Goal: Find contact information: Find contact information

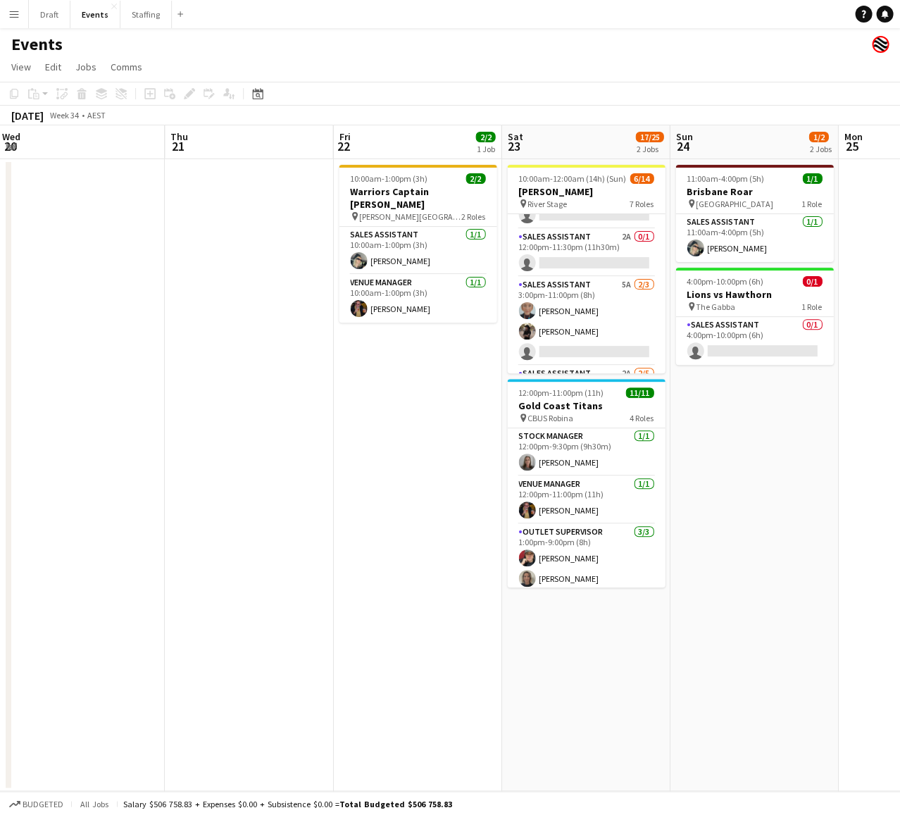
scroll to position [196, 0]
click at [573, 244] on app-card-role "Sales Assistant 2A 0/1 12:00pm-11:30pm (11h30m) single-neutral-actions" at bounding box center [586, 254] width 158 height 48
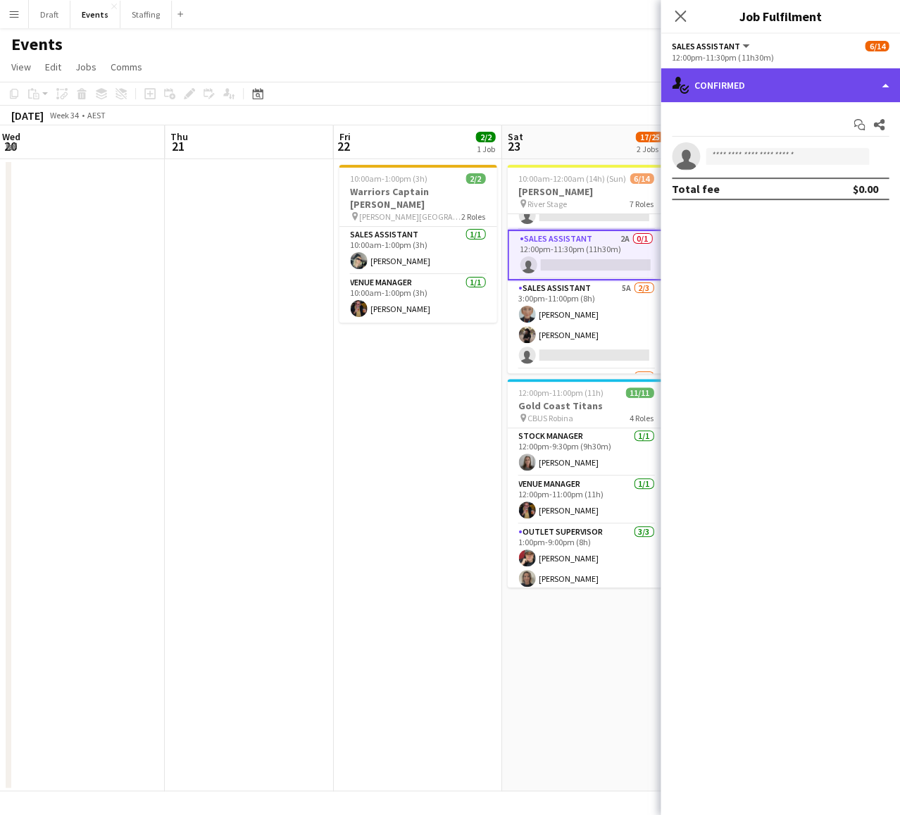
click at [788, 85] on div "single-neutral-actions-check-2 Confirmed" at bounding box center [780, 85] width 239 height 34
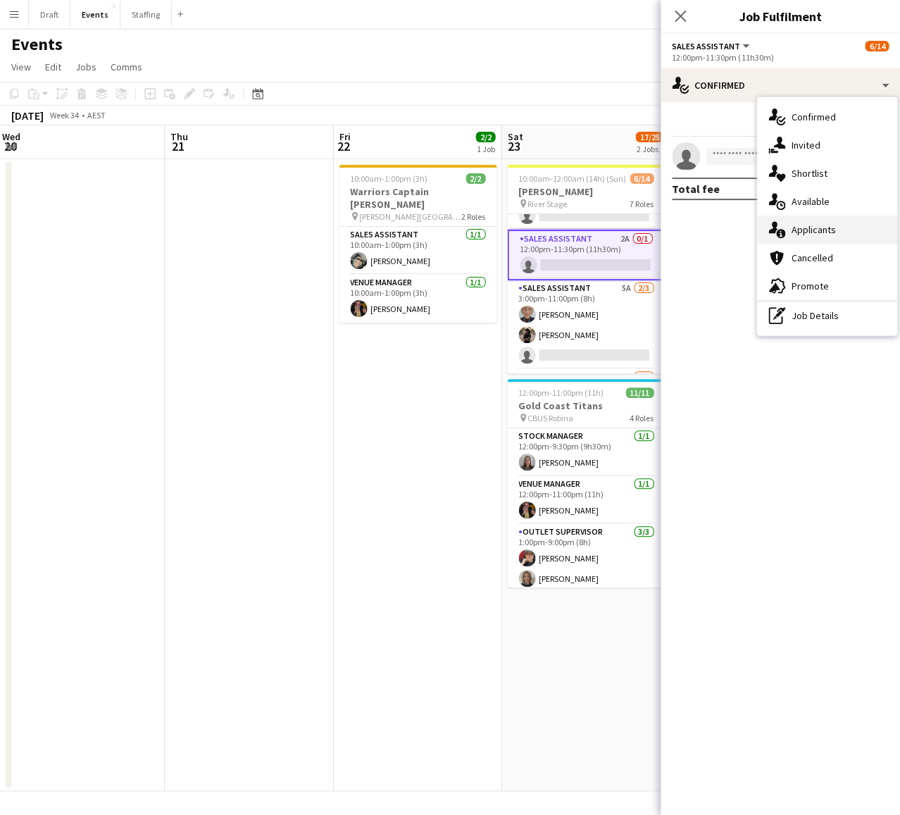
click at [806, 234] on div "single-neutral-actions-information Applicants" at bounding box center [826, 229] width 139 height 28
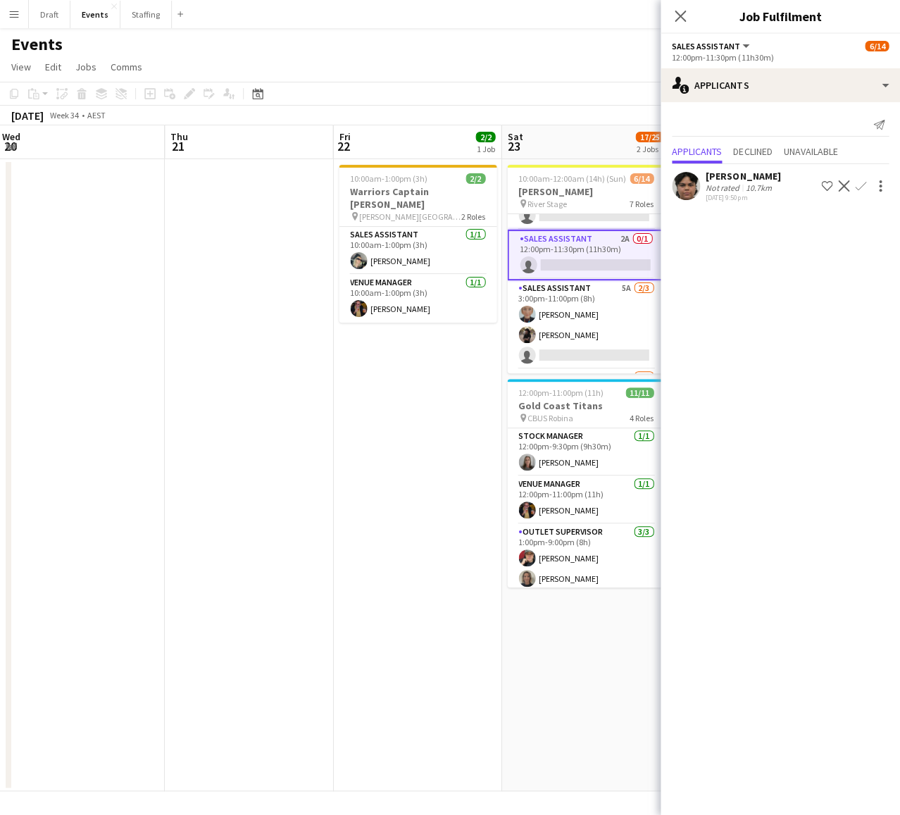
click at [861, 183] on app-icon "Confirm" at bounding box center [860, 185] width 11 height 11
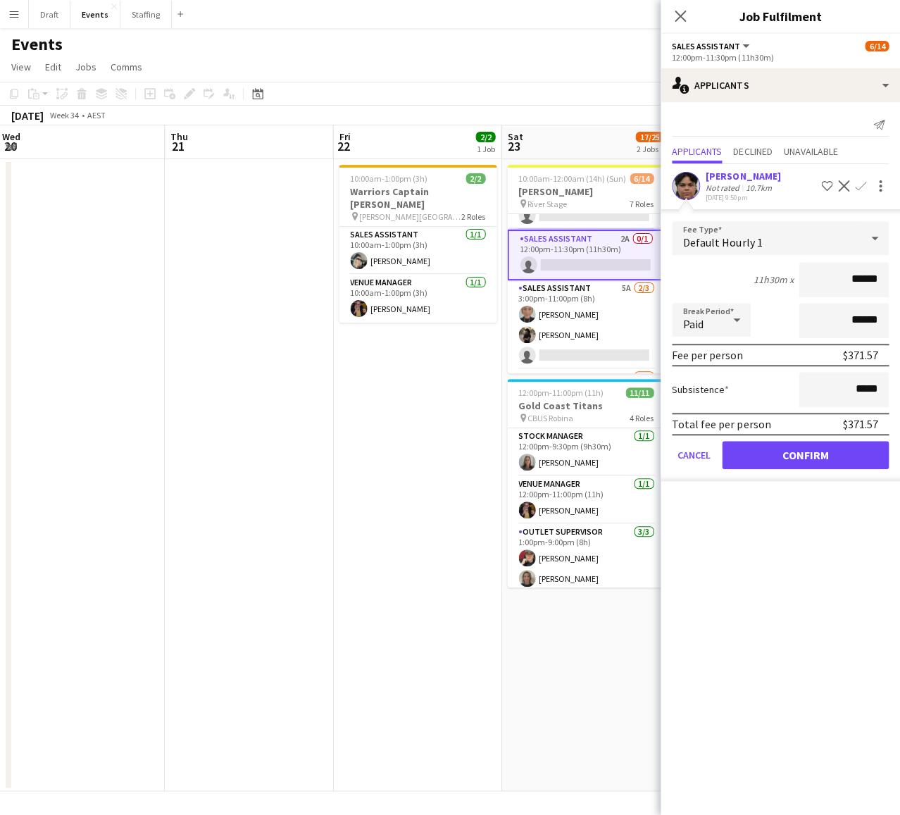
click at [812, 447] on button "Confirm" at bounding box center [805, 455] width 167 height 28
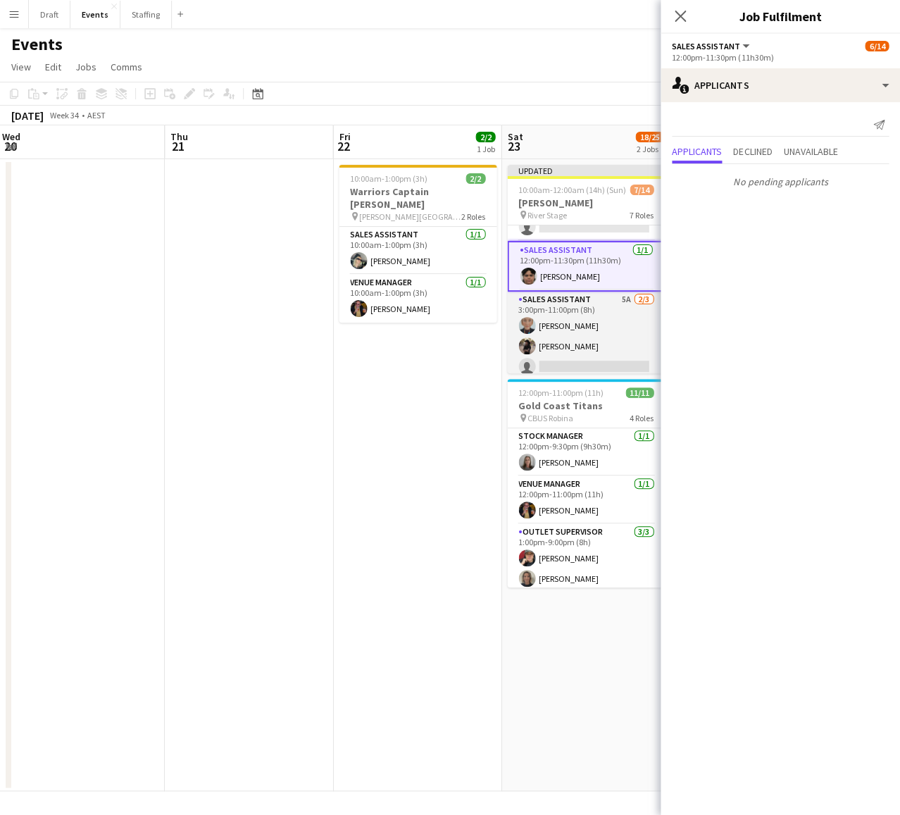
click at [587, 303] on app-card-role "Sales Assistant 5A [DATE] 3:00pm-11:00pm (8h) [PERSON_NAME] [PERSON_NAME] singl…" at bounding box center [586, 336] width 158 height 89
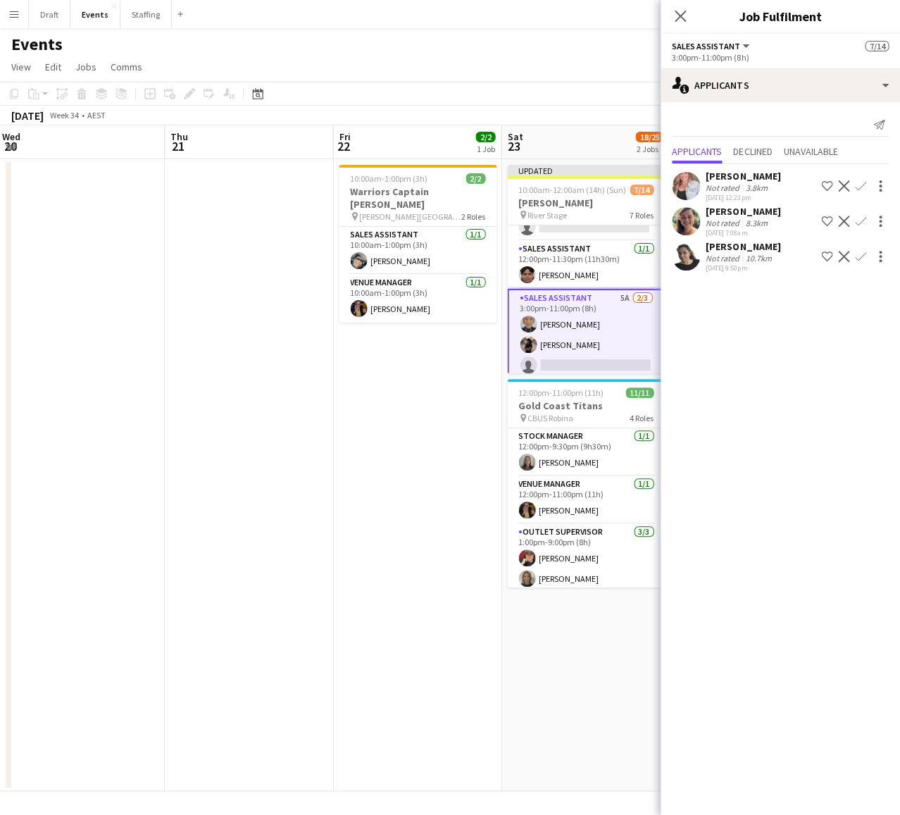
click at [862, 258] on app-icon "Confirm" at bounding box center [860, 256] width 11 height 11
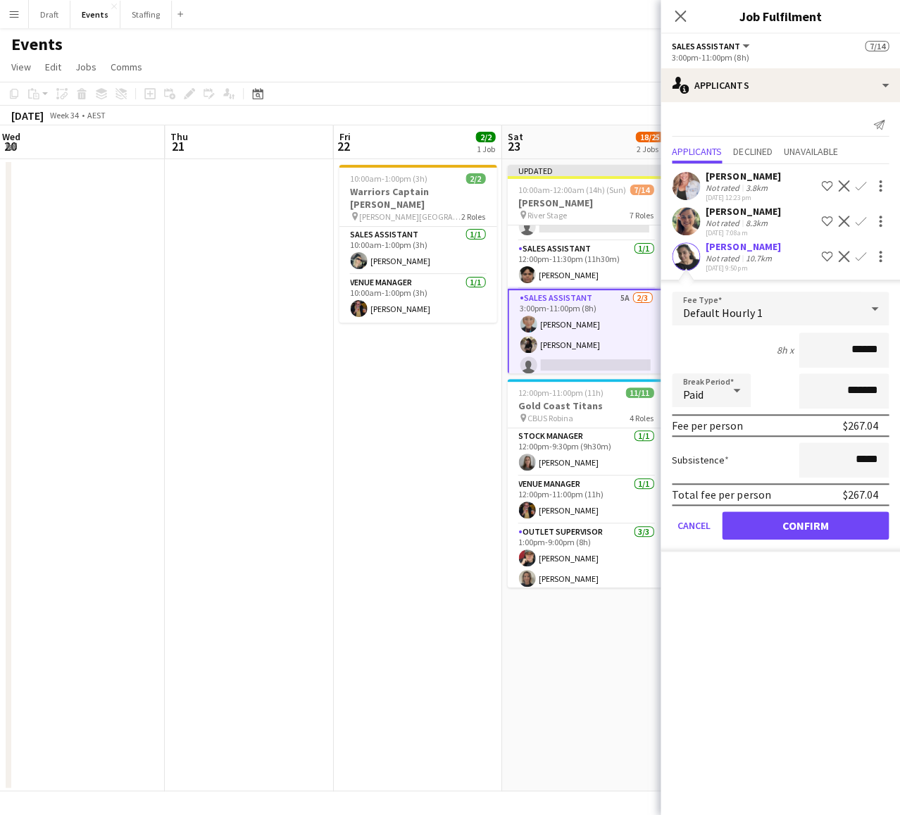
click at [807, 536] on button "Confirm" at bounding box center [805, 525] width 167 height 28
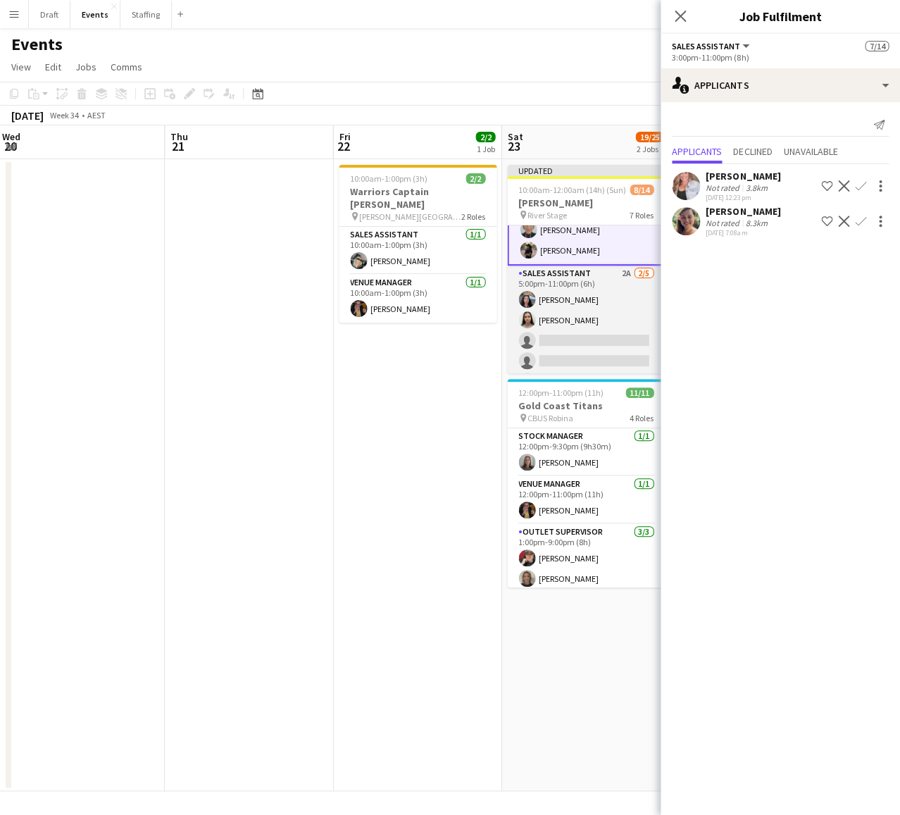
scroll to position [322, 0]
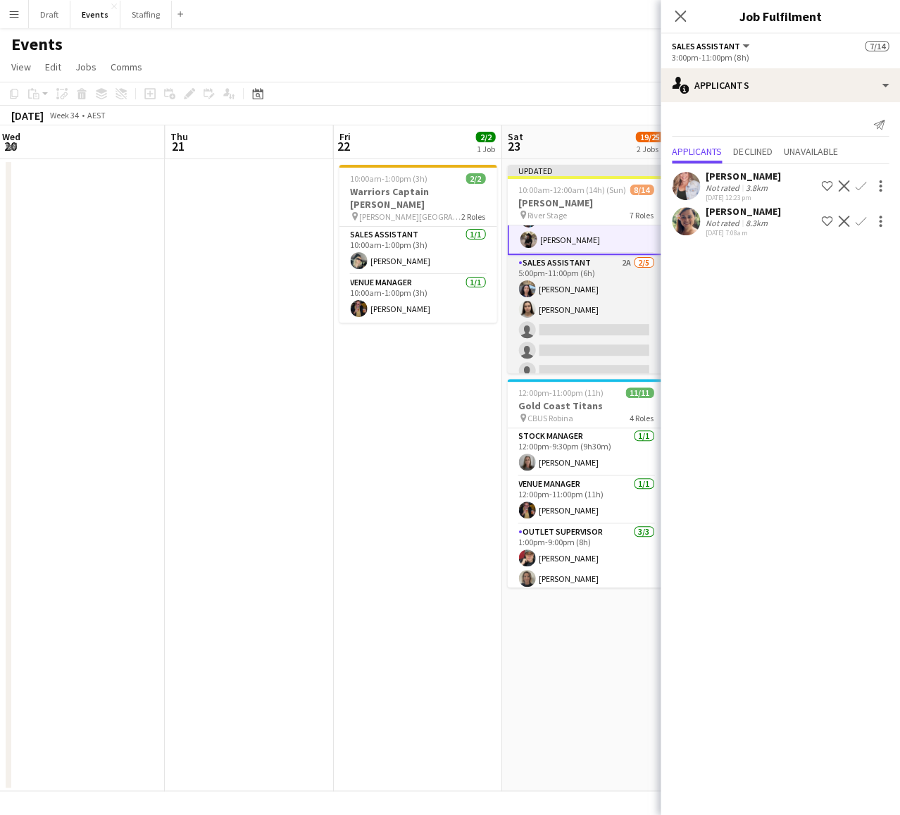
click at [575, 270] on app-card-role "Sales Assistant 2A [DATE] 5:00pm-11:00pm (6h) [PERSON_NAME] [PERSON_NAME] singl…" at bounding box center [586, 320] width 158 height 130
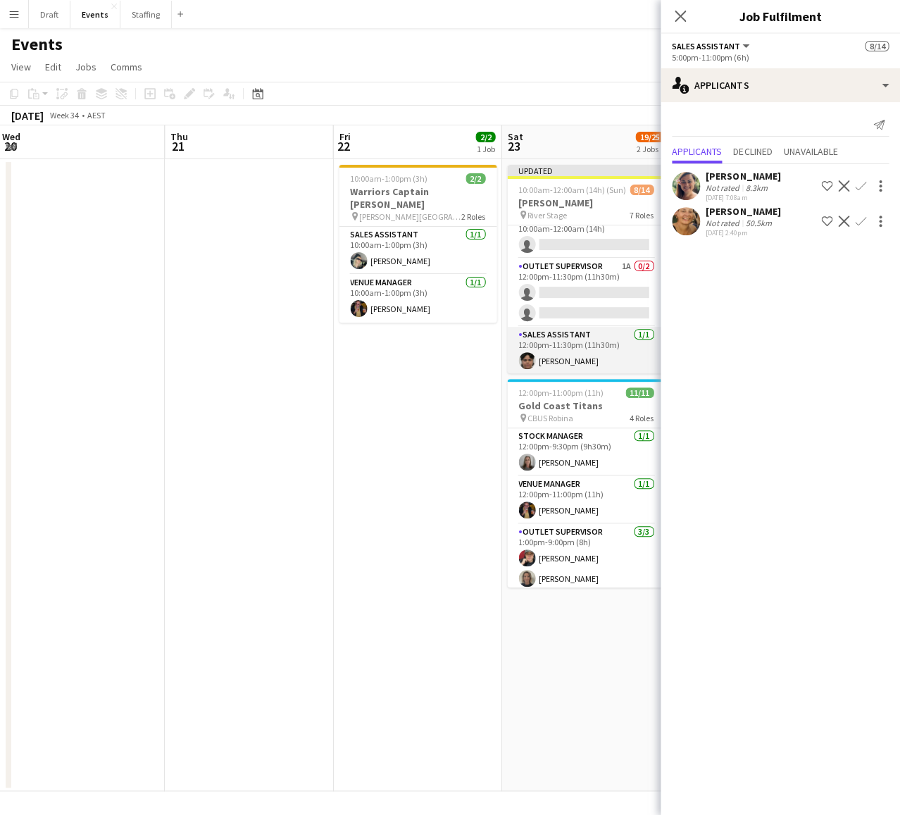
scroll to position [108, 0]
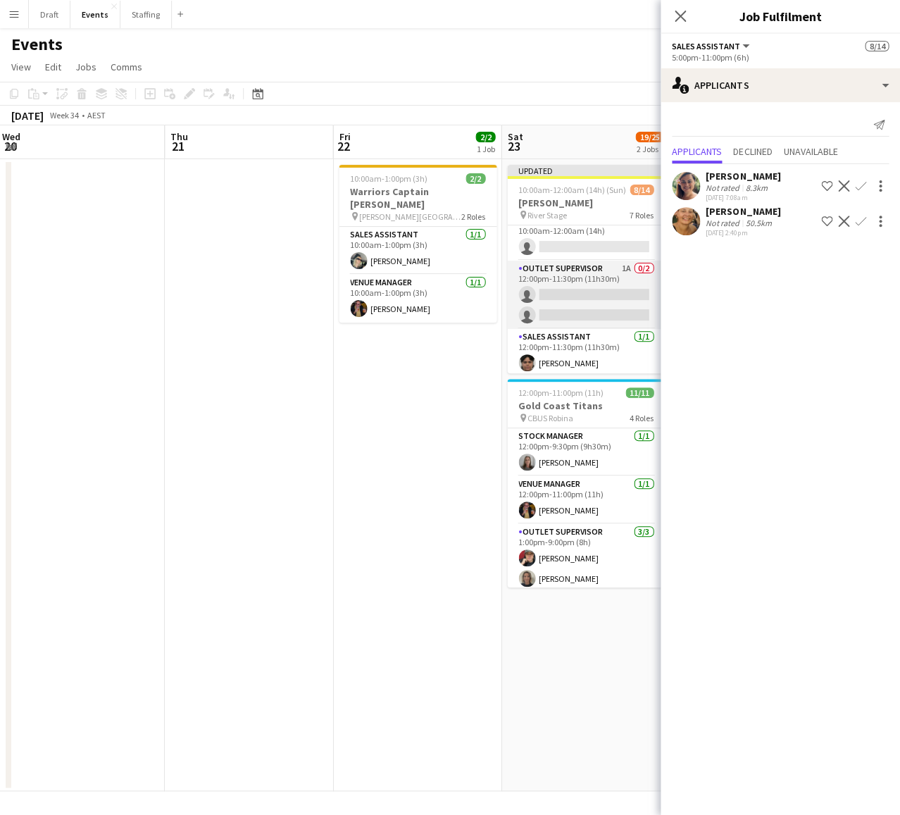
click at [584, 261] on app-card-role "Outlet Supervisor 1A 0/2 12:00pm-11:30pm (11h30m) single-neutral-actions single…" at bounding box center [586, 295] width 158 height 68
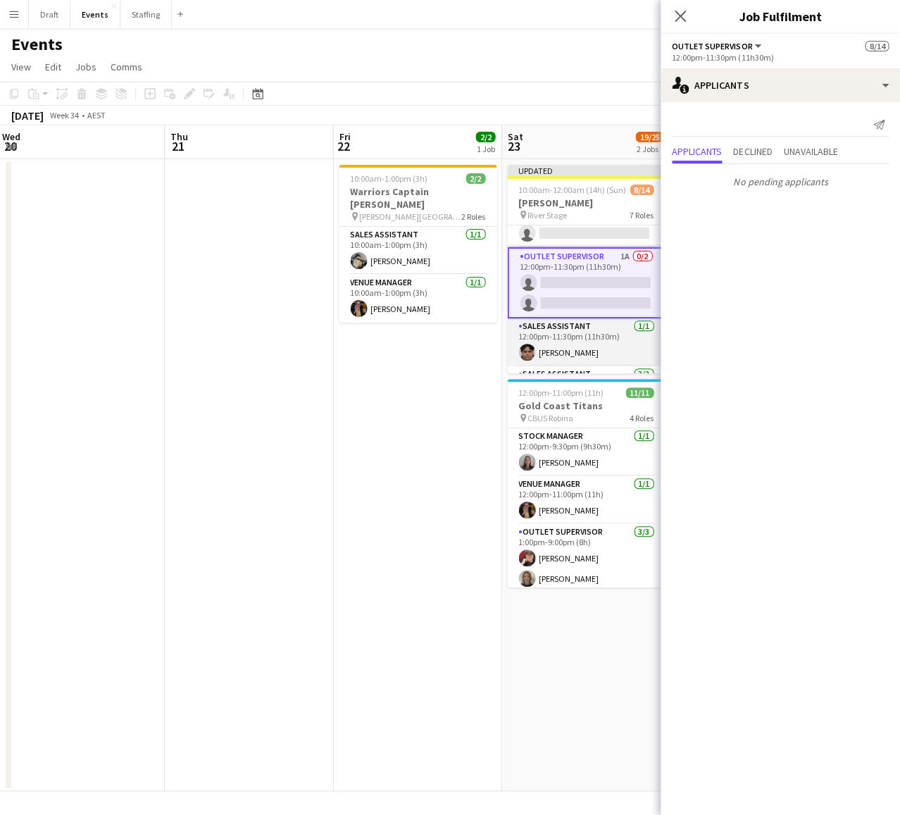
scroll to position [114, 0]
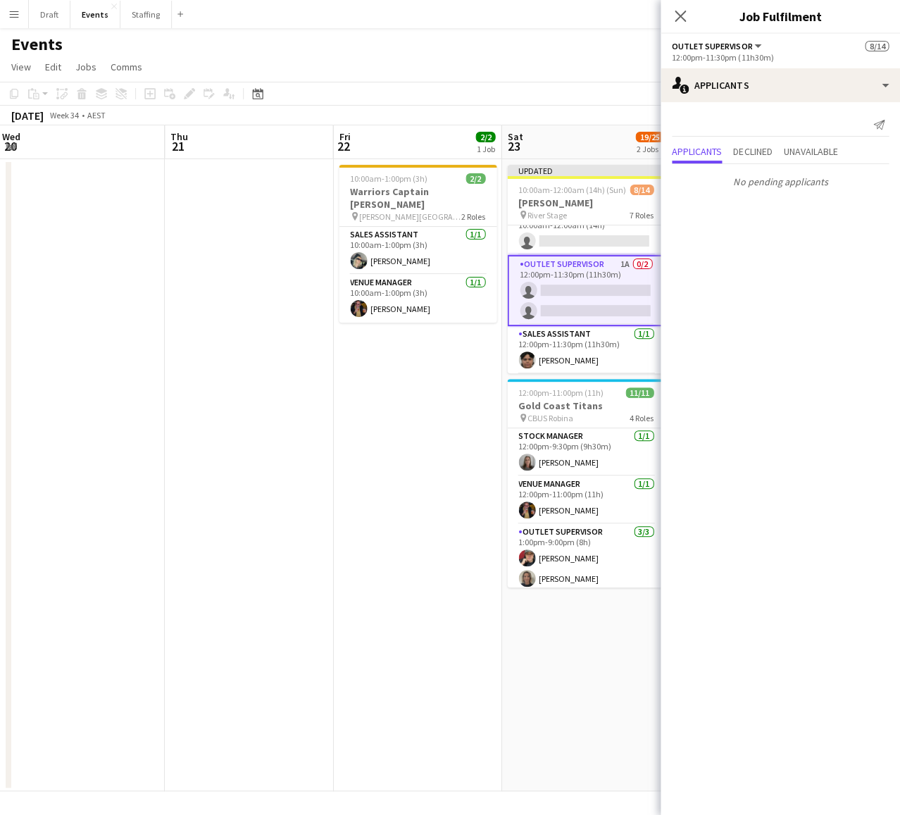
click at [581, 263] on app-card-role "Outlet Supervisor 1A 0/2 12:00pm-11:30pm (11h30m) single-neutral-actions single…" at bounding box center [586, 290] width 158 height 71
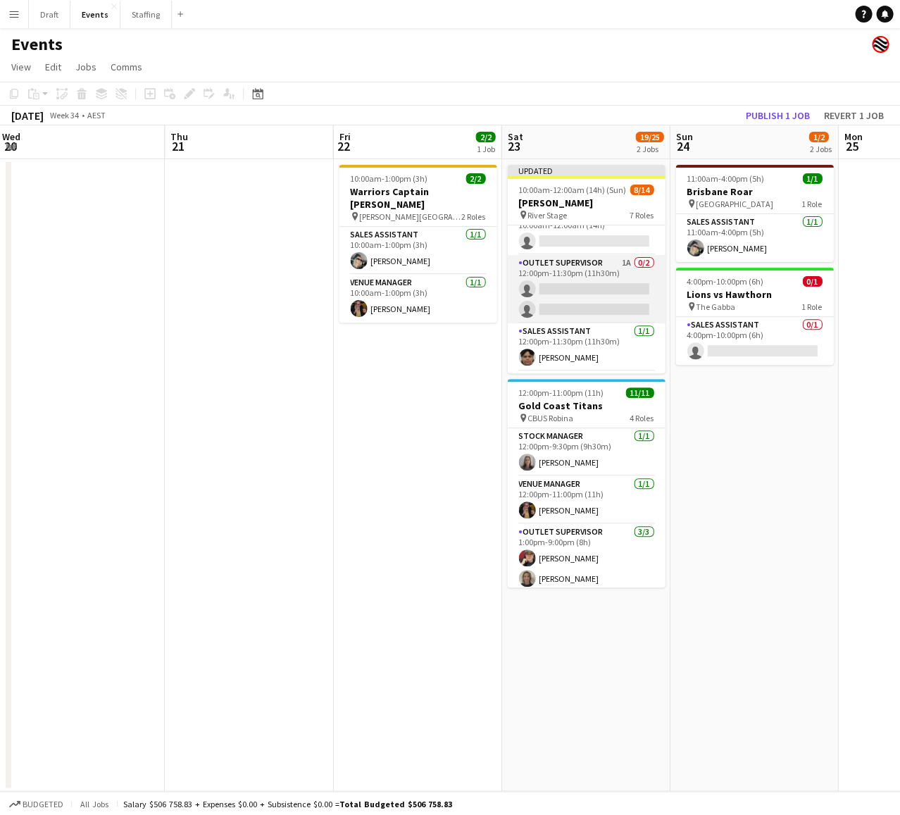
click at [581, 263] on app-card-role "Outlet Supervisor 1A 0/2 12:00pm-11:30pm (11h30m) single-neutral-actions single…" at bounding box center [586, 289] width 158 height 68
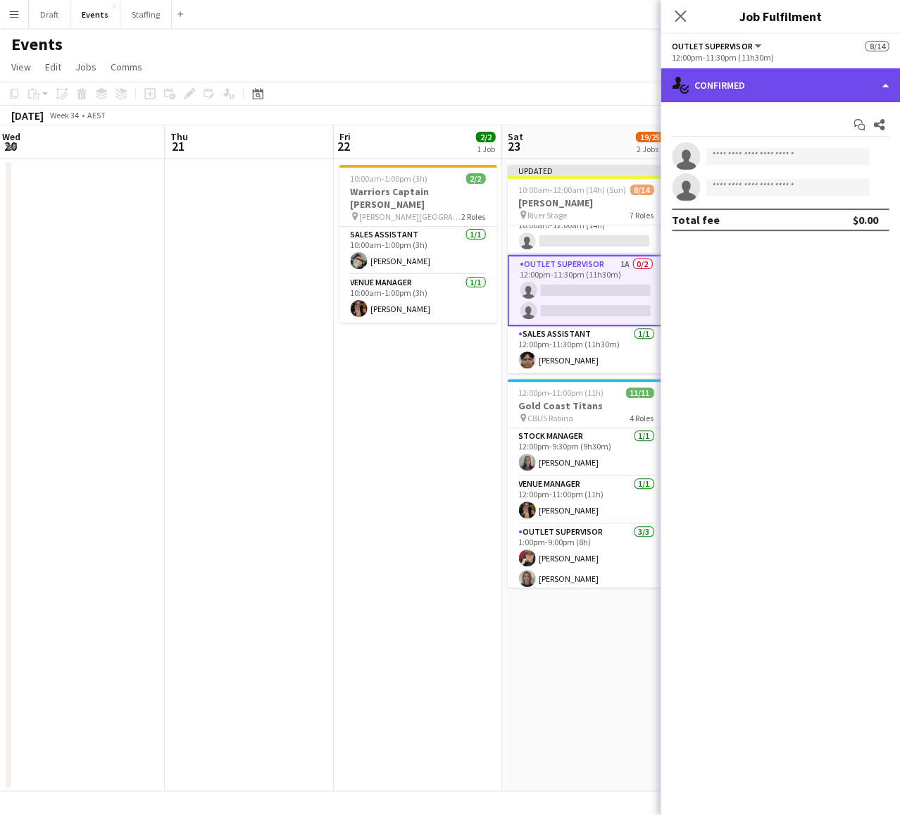
click at [882, 84] on div "single-neutral-actions-check-2 Confirmed" at bounding box center [780, 85] width 239 height 34
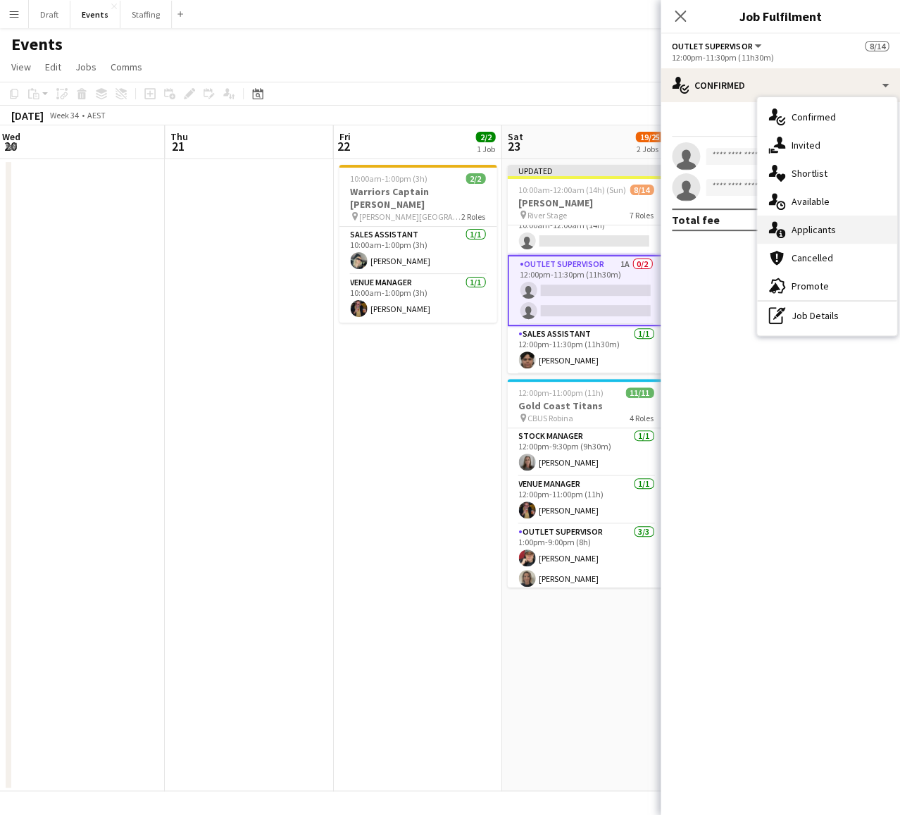
click at [831, 234] on div "single-neutral-actions-information Applicants" at bounding box center [826, 229] width 139 height 28
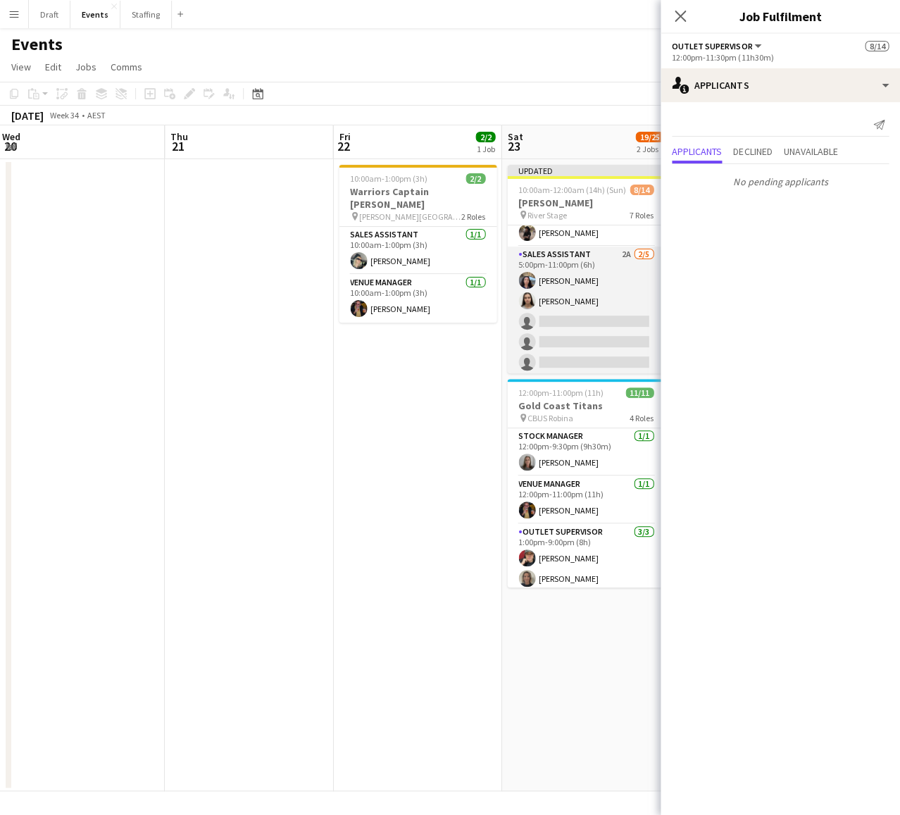
scroll to position [0, 0]
click at [582, 260] on app-card-role "Sales Assistant 2A [DATE] 5:00pm-11:00pm (6h) [PERSON_NAME] [PERSON_NAME] singl…" at bounding box center [586, 311] width 158 height 130
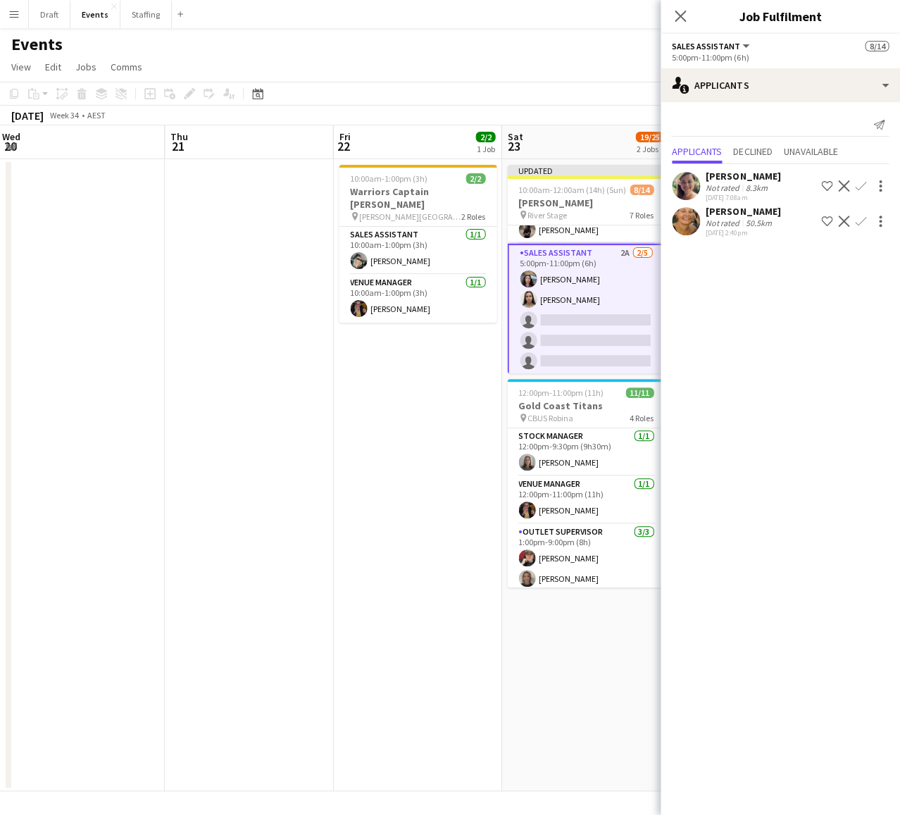
click at [859, 218] on app-icon "Confirm" at bounding box center [860, 220] width 11 height 11
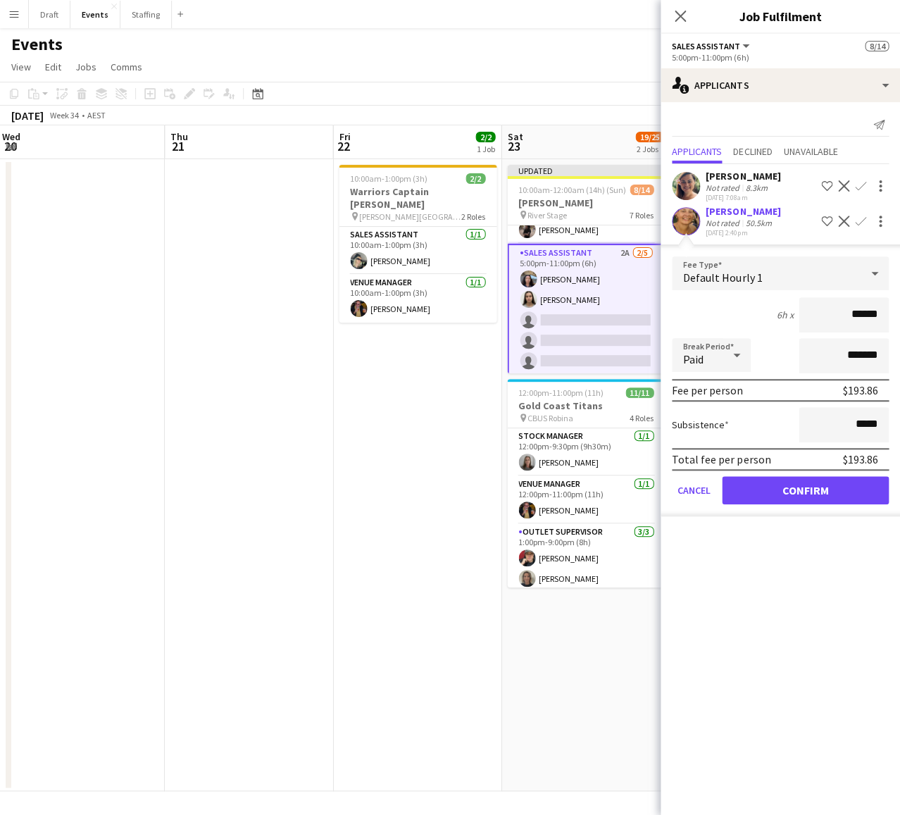
click at [803, 489] on button "Confirm" at bounding box center [805, 490] width 167 height 28
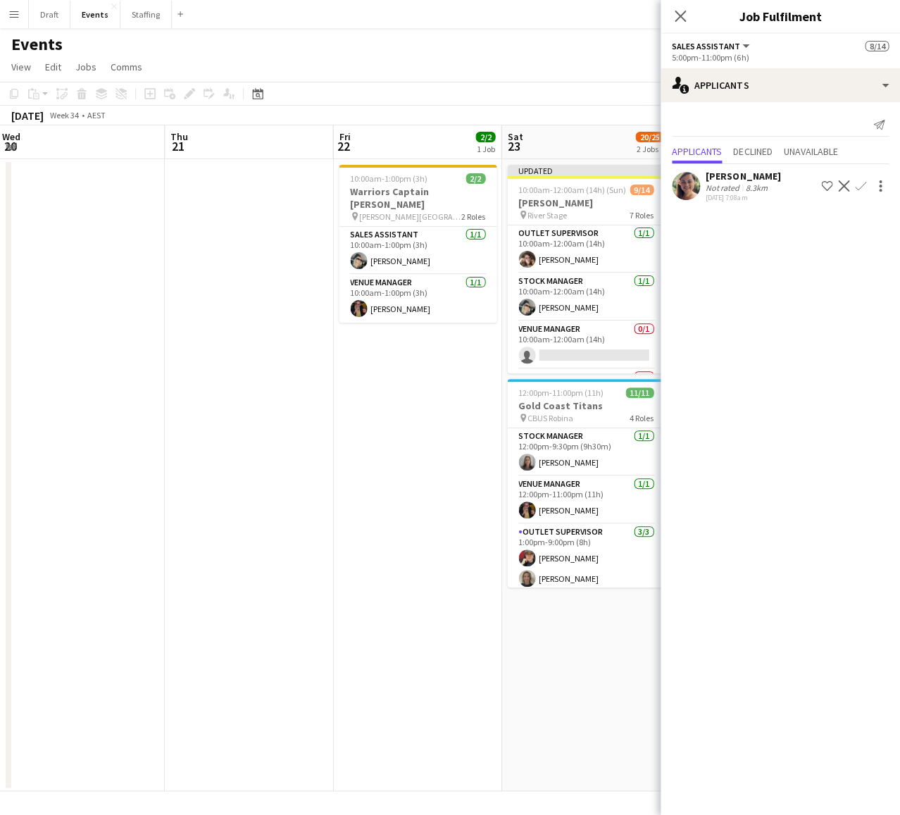
click at [418, 419] on app-date-cell "10:00am-1:00pm (3h) 2/2 Warriors Captain Run pin [PERSON_NAME][GEOGRAPHIC_DATA]…" at bounding box center [417, 475] width 168 height 632
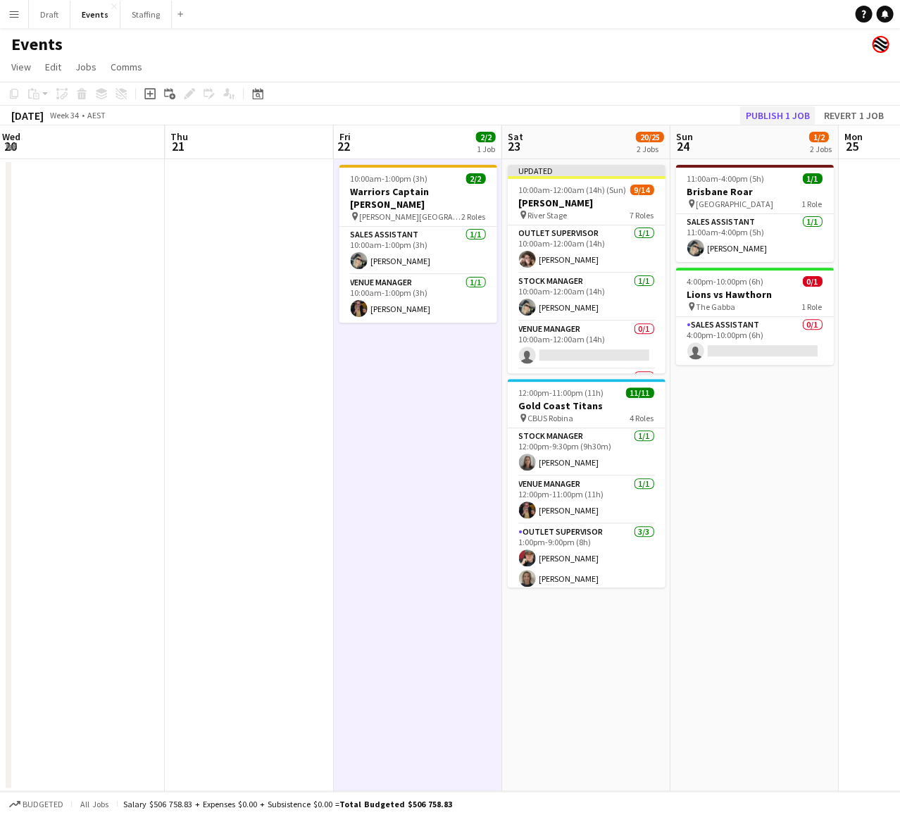
click at [792, 110] on button "Publish 1 job" at bounding box center [776, 115] width 75 height 18
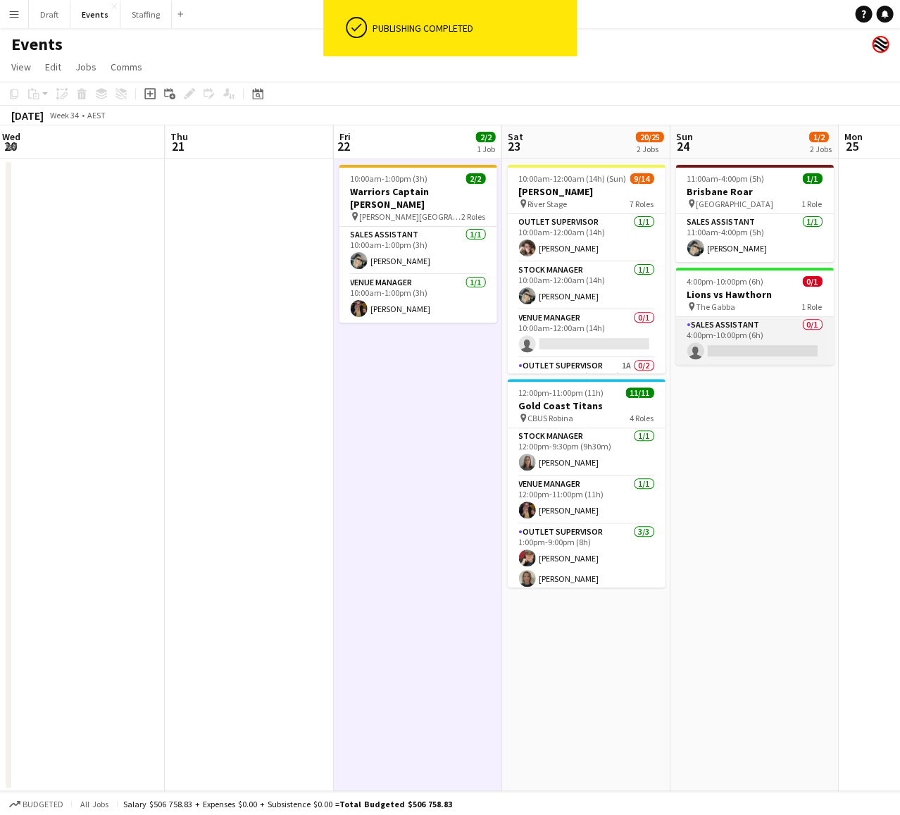
click at [754, 324] on app-card-role "Sales Assistant 0/1 4:00pm-10:00pm (6h) single-neutral-actions" at bounding box center [754, 341] width 158 height 48
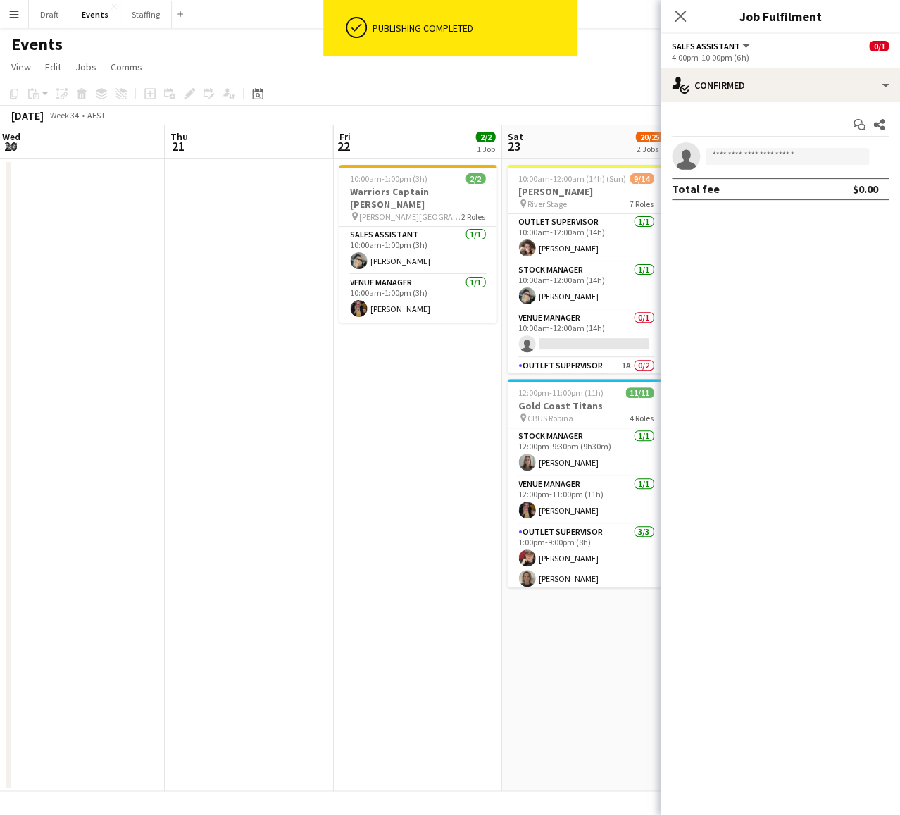
click at [601, 663] on app-date-cell "10:00am-12:00am (14h) (Sun) 9/14 [PERSON_NAME] pin River Stage 7 Roles Outlet S…" at bounding box center [585, 475] width 168 height 632
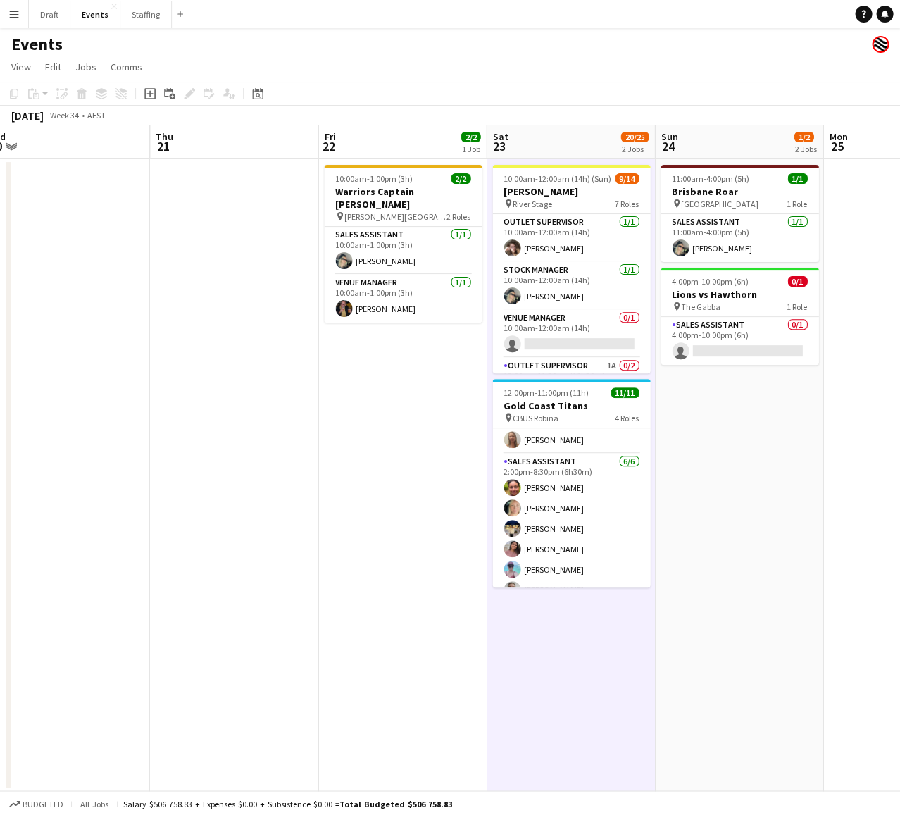
scroll to position [0, 521]
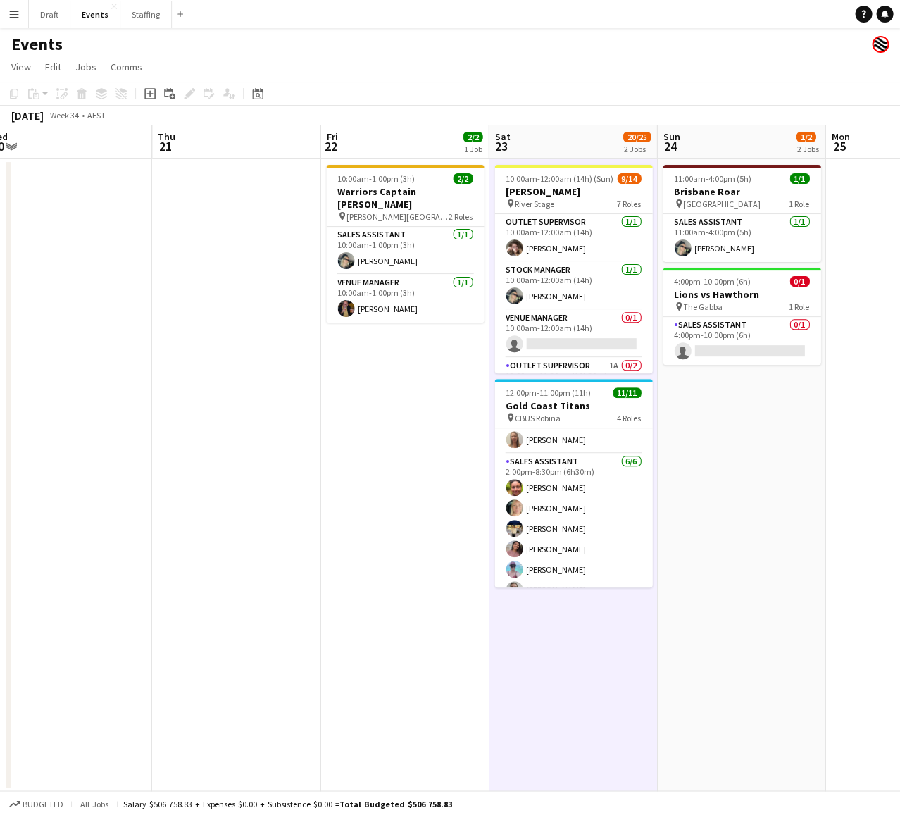
click at [13, 14] on app-icon "Menu" at bounding box center [13, 13] width 11 height 11
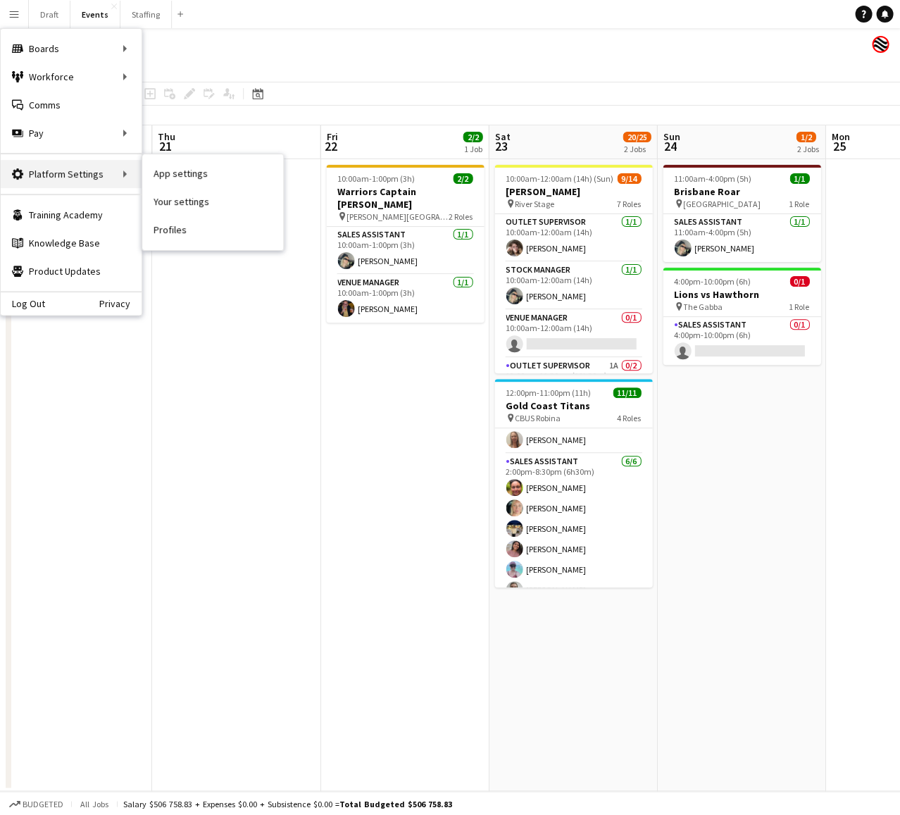
scroll to position [0, 0]
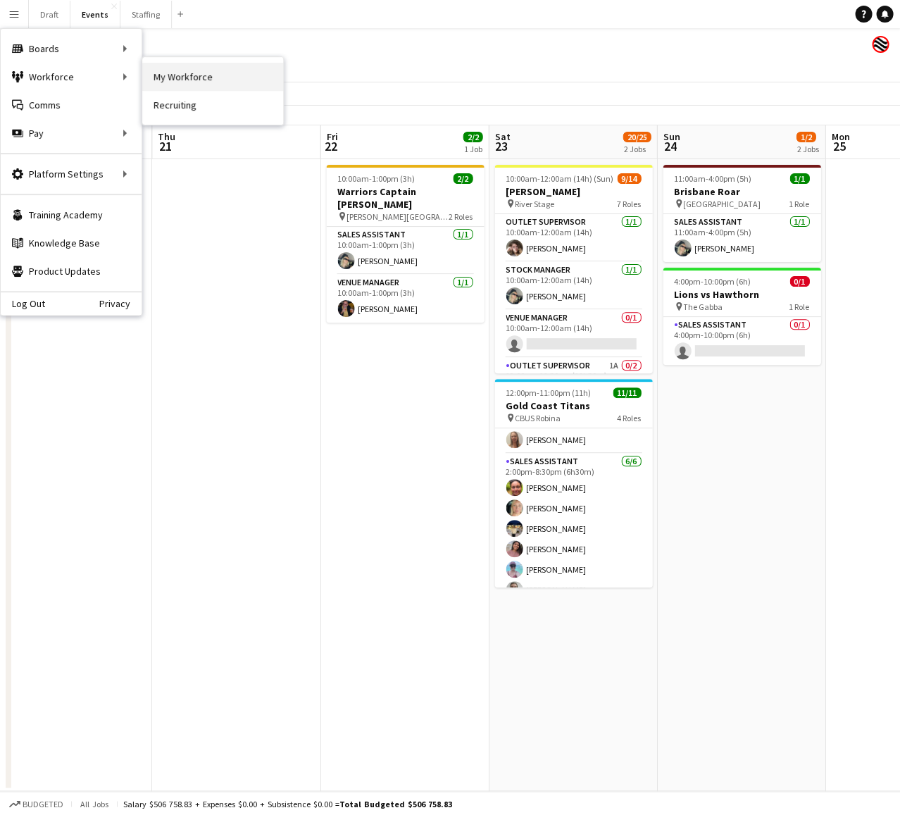
click at [164, 74] on link "My Workforce" at bounding box center [212, 77] width 141 height 28
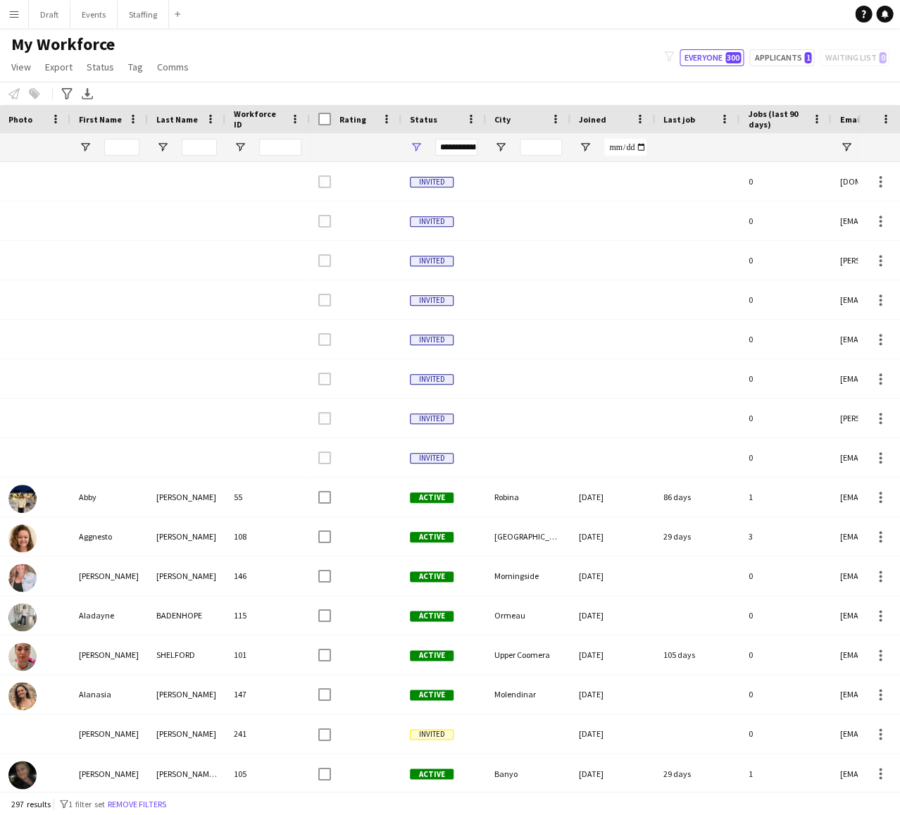
click at [13, 14] on app-icon "Menu" at bounding box center [13, 13] width 11 height 11
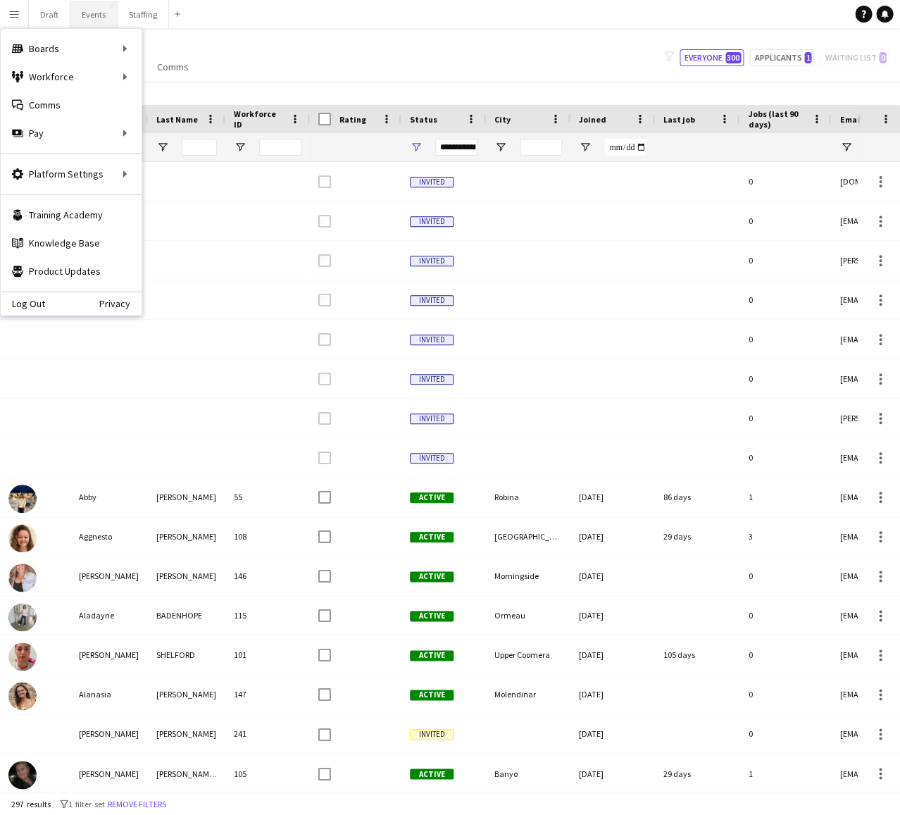
click at [89, 14] on button "Events Close" at bounding box center [93, 14] width 47 height 27
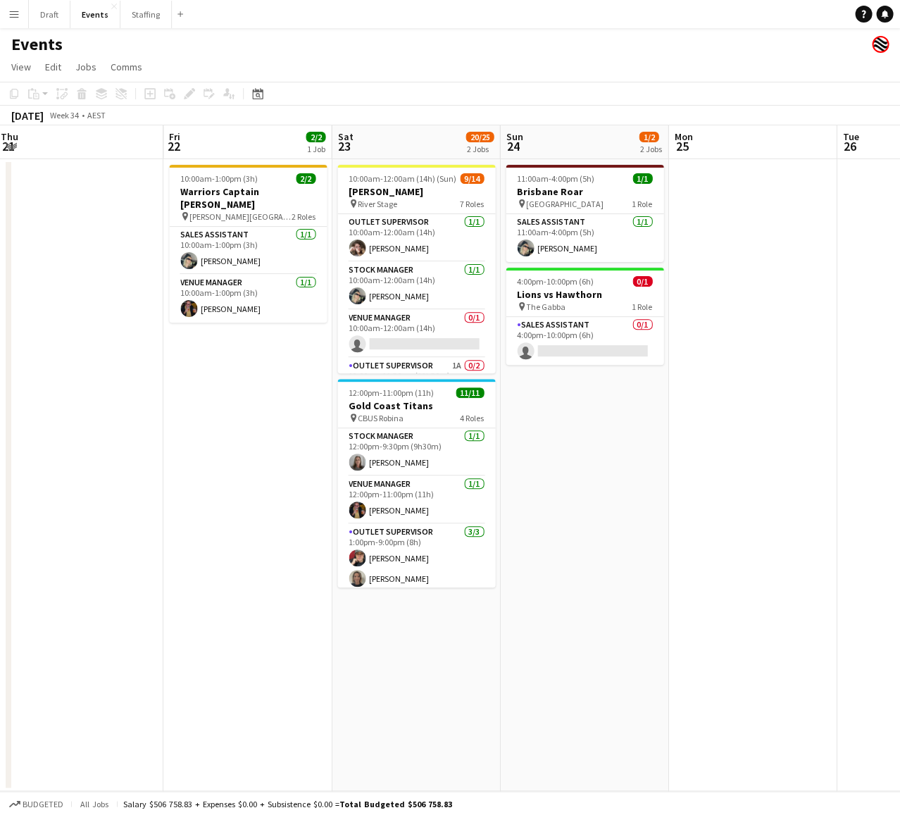
click at [10, 14] on app-icon "Menu" at bounding box center [13, 13] width 11 height 11
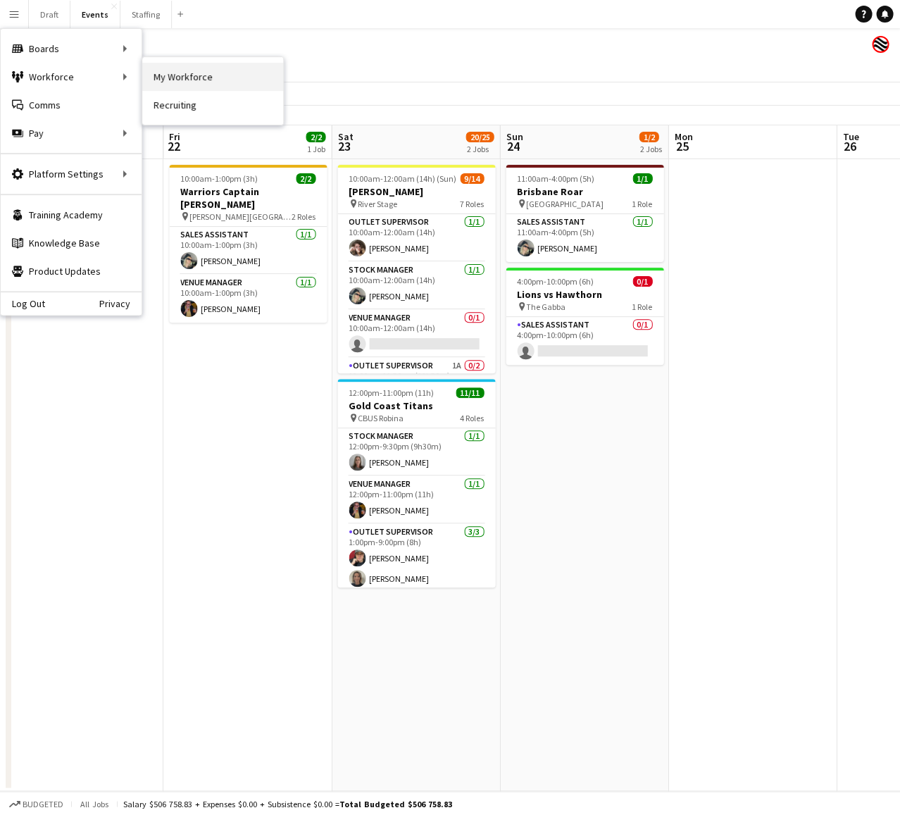
click at [174, 77] on link "My Workforce" at bounding box center [212, 77] width 141 height 28
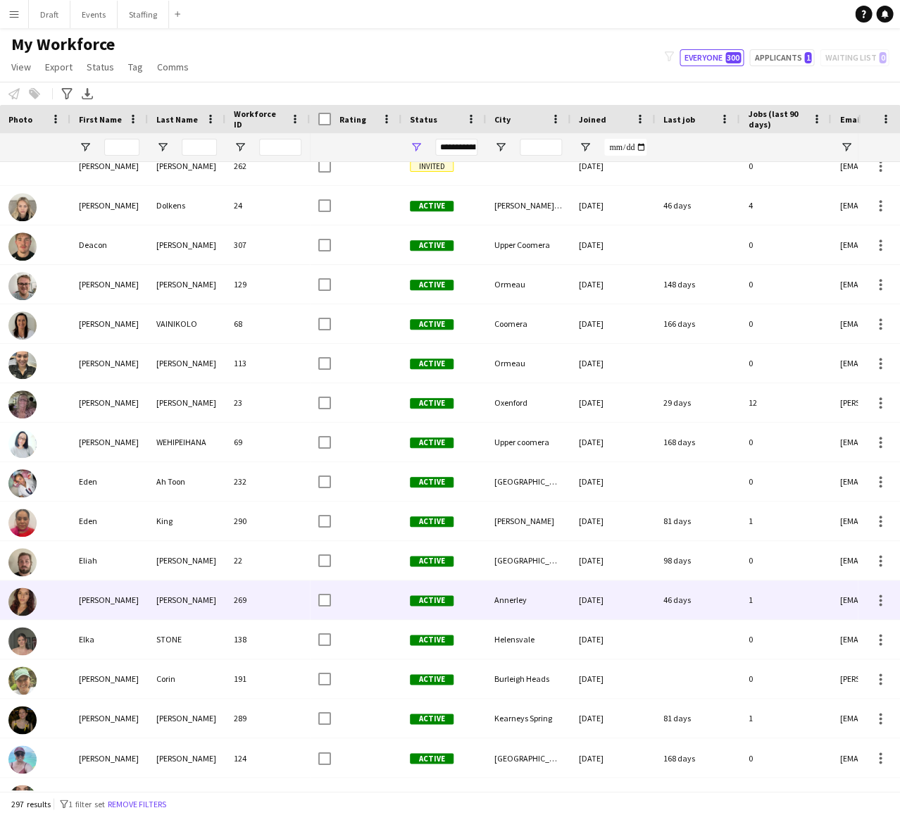
click at [129, 602] on div "[PERSON_NAME]" at bounding box center [108, 599] width 77 height 39
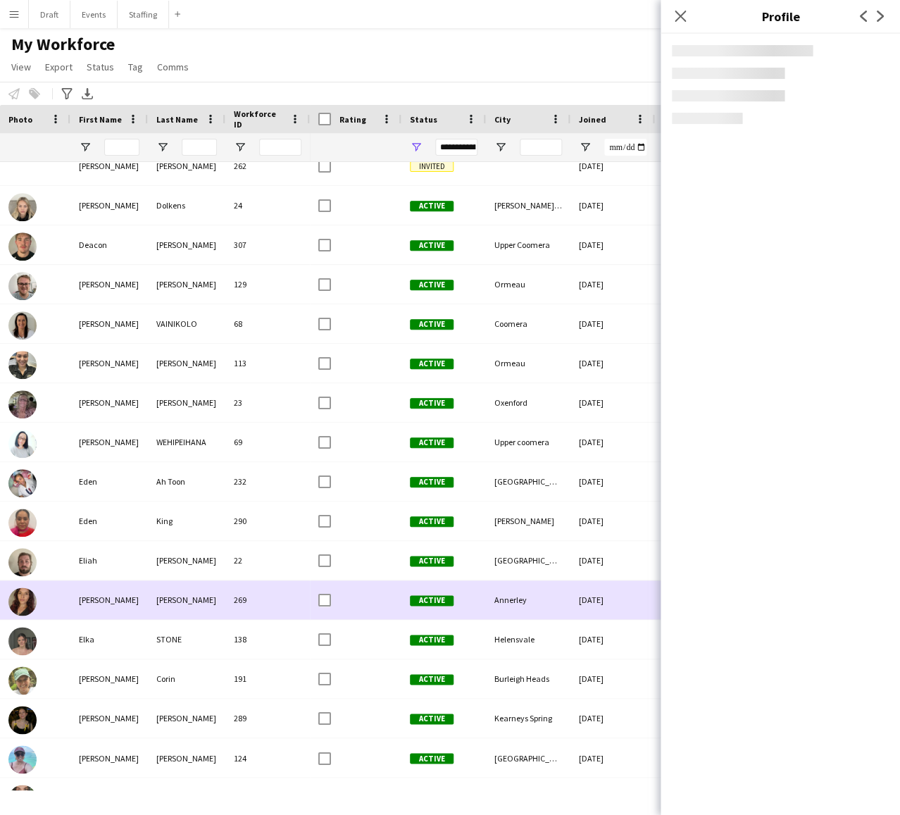
click at [129, 602] on div "[PERSON_NAME]" at bounding box center [108, 599] width 77 height 39
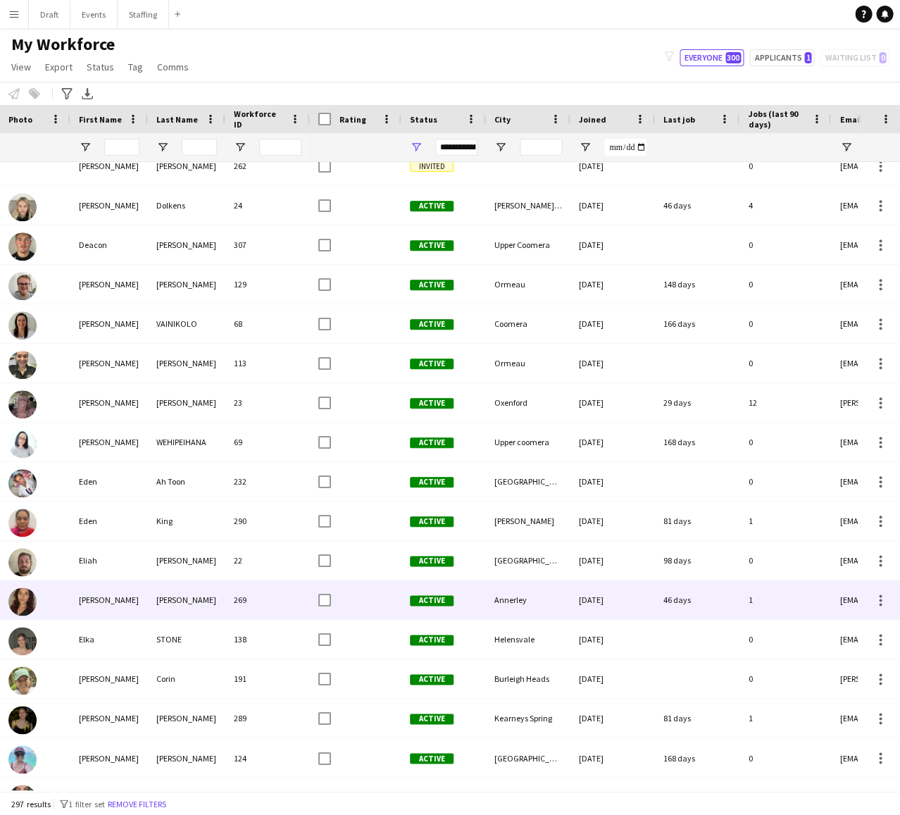
click at [129, 602] on div "[PERSON_NAME]" at bounding box center [108, 599] width 77 height 39
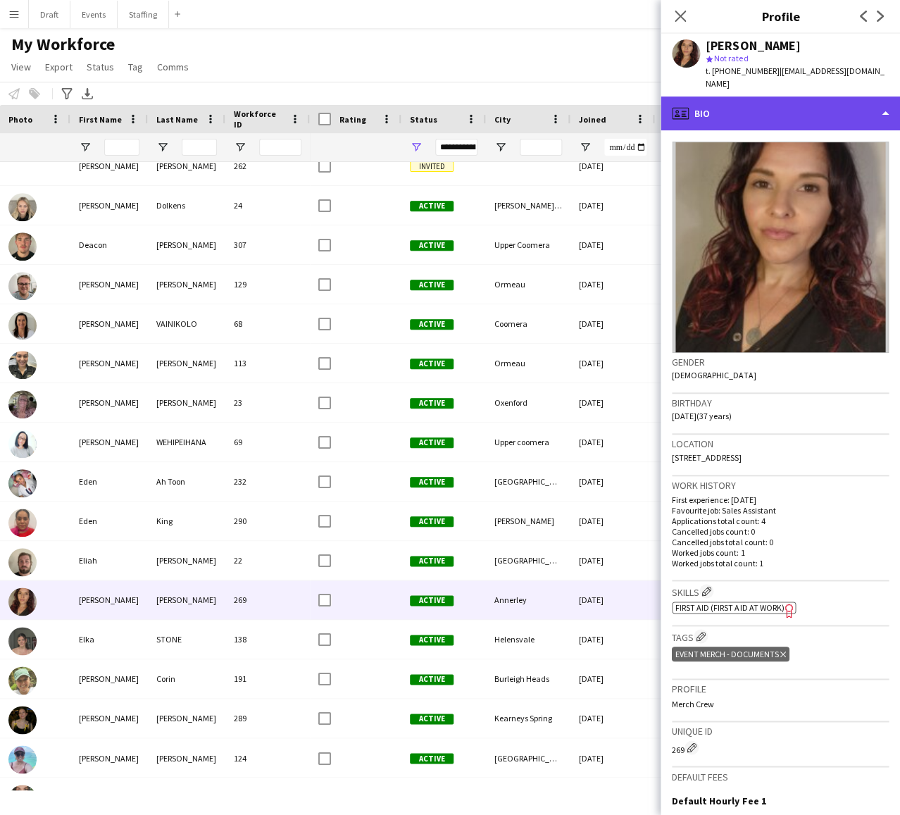
click at [887, 99] on div "profile Bio" at bounding box center [780, 113] width 239 height 34
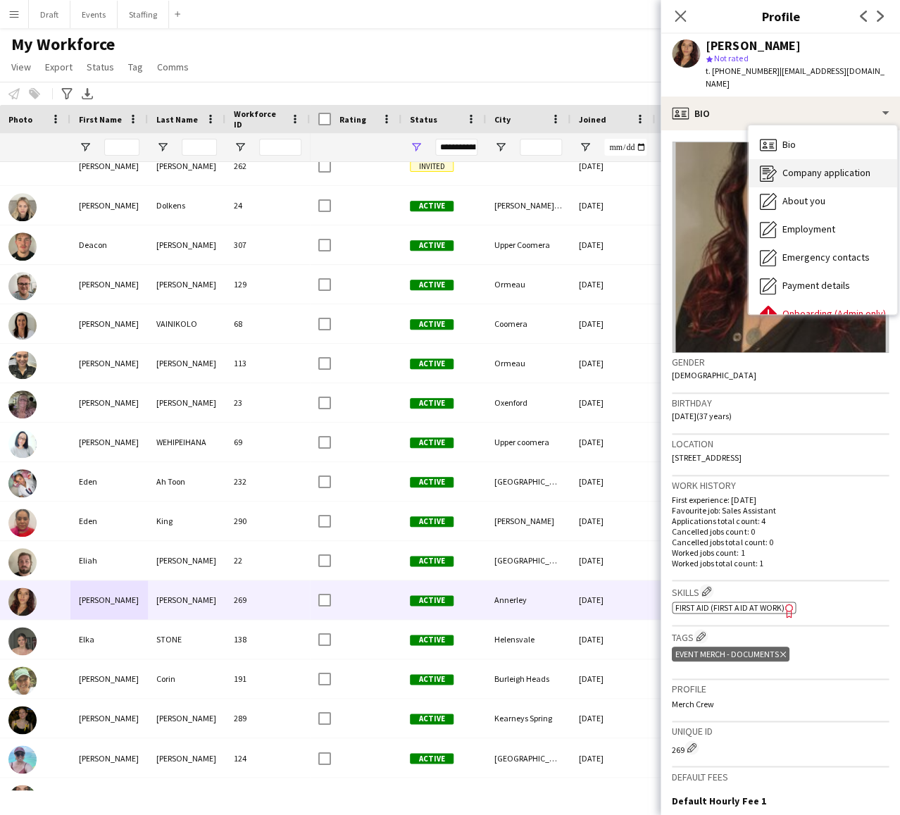
click at [835, 166] on span "Company application" at bounding box center [826, 172] width 88 height 13
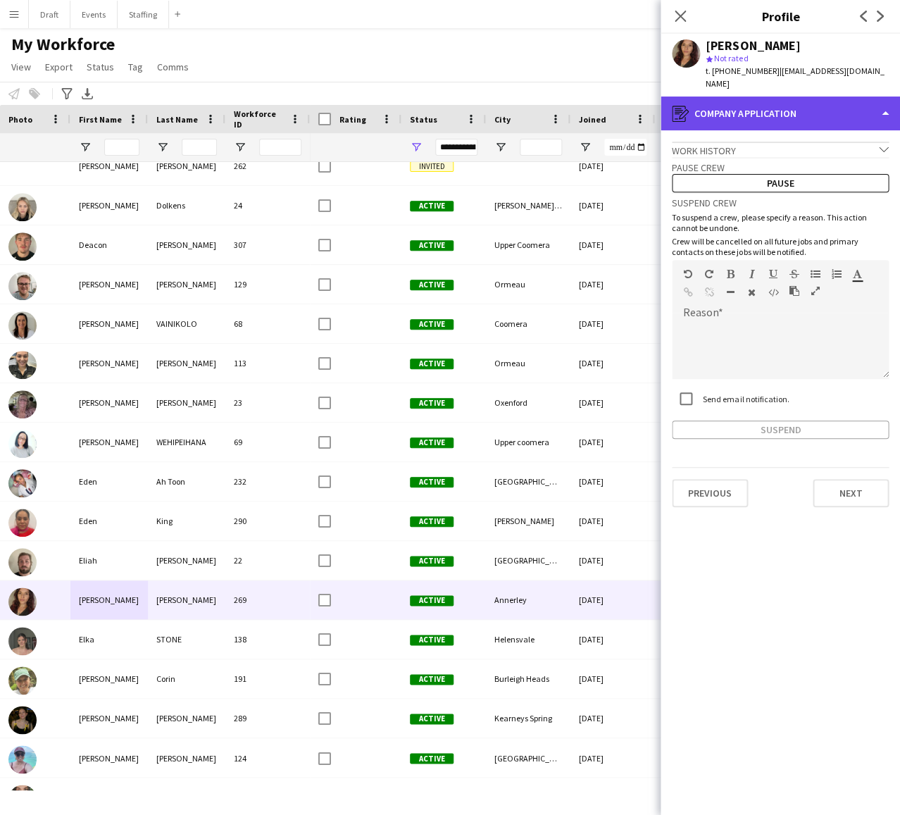
click at [885, 99] on div "register Company application" at bounding box center [780, 113] width 239 height 34
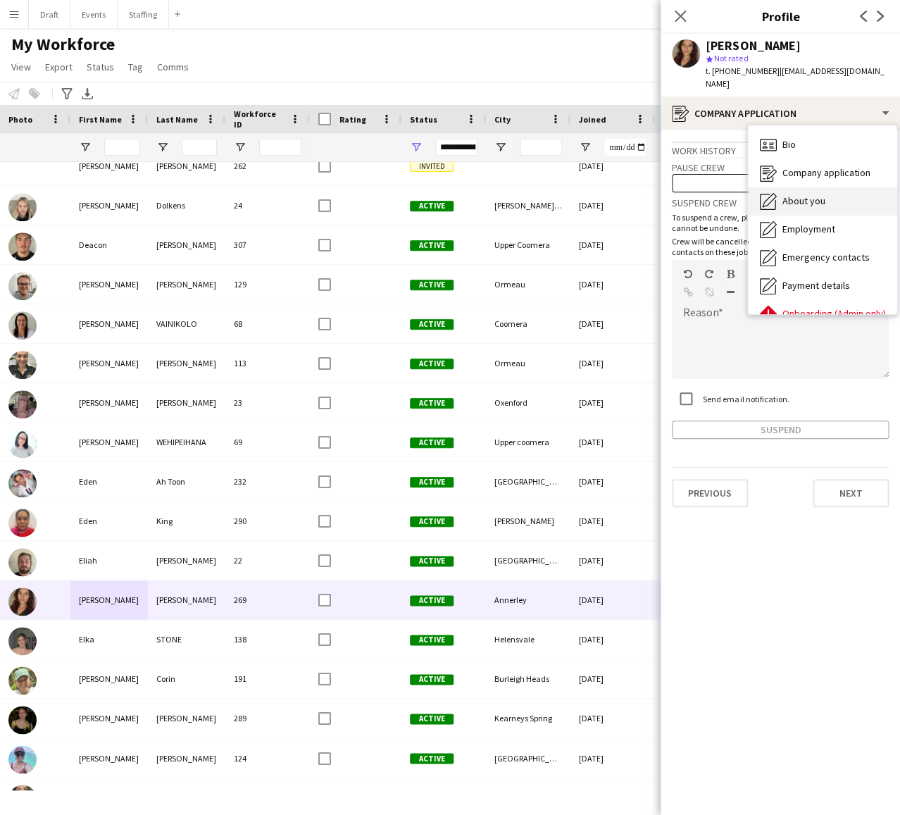
click at [823, 194] on span "About you" at bounding box center [803, 200] width 43 height 13
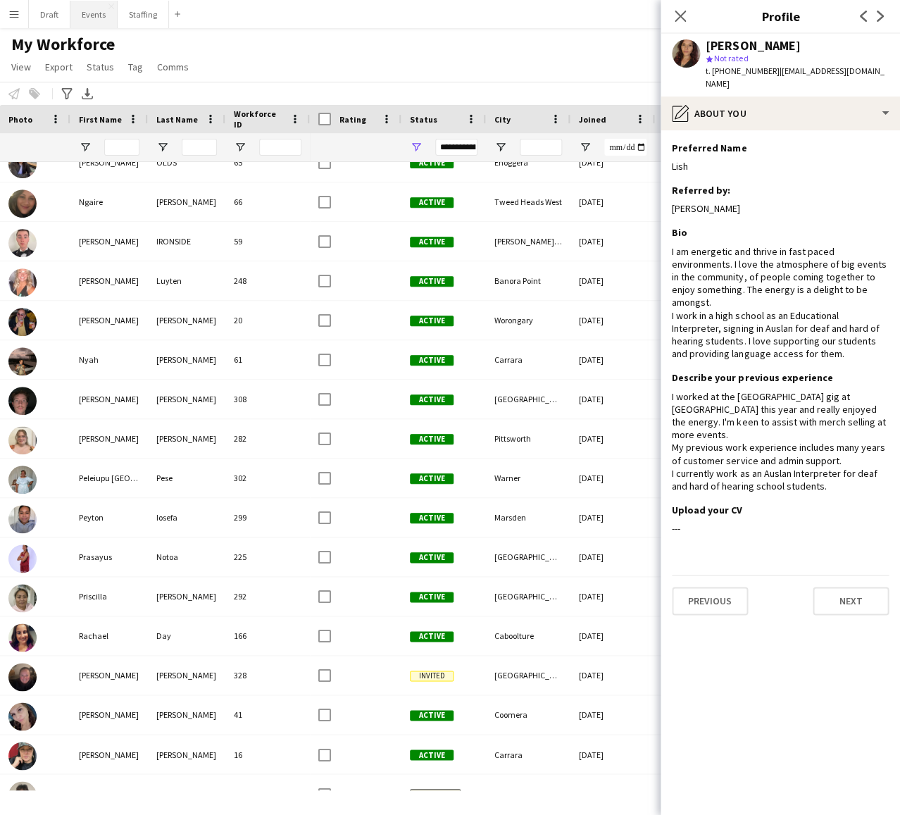
click at [90, 13] on button "Events Close" at bounding box center [93, 14] width 47 height 27
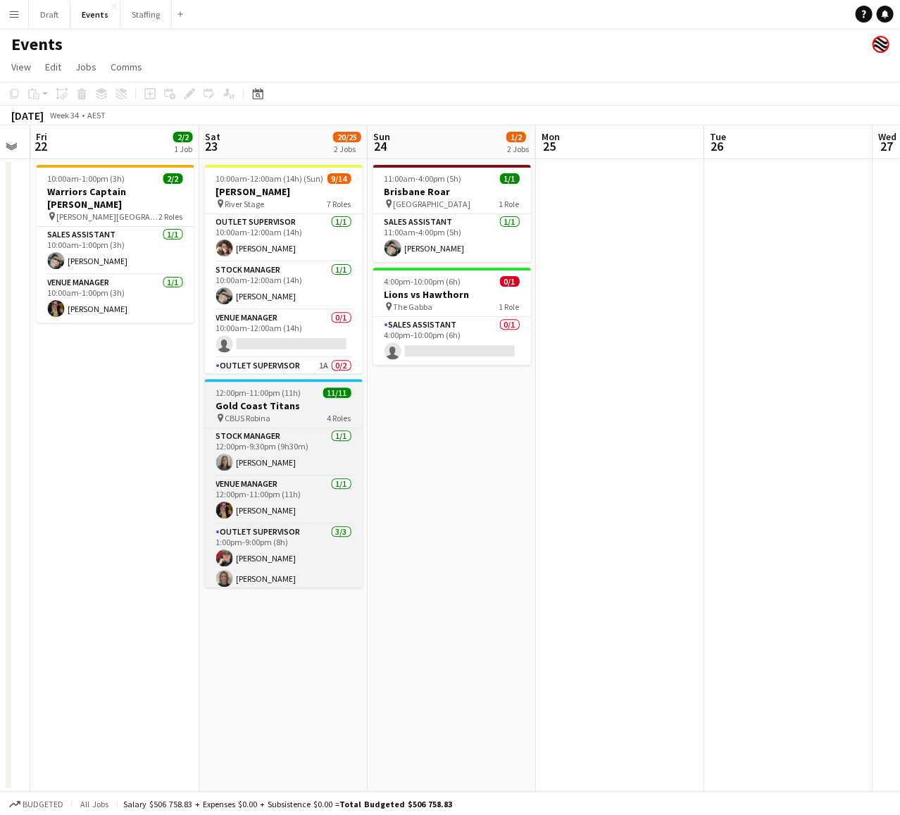
click at [282, 402] on h3 "Gold Coast Titans" at bounding box center [283, 405] width 158 height 13
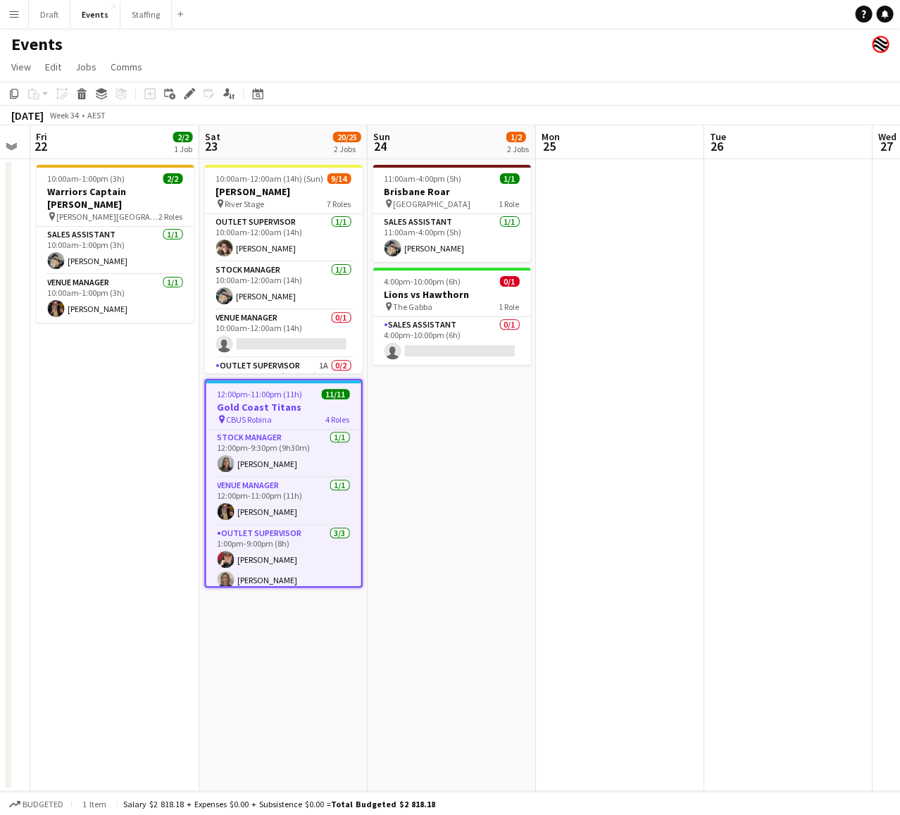
click at [282, 402] on h3 "Gold Coast Titans" at bounding box center [283, 407] width 155 height 13
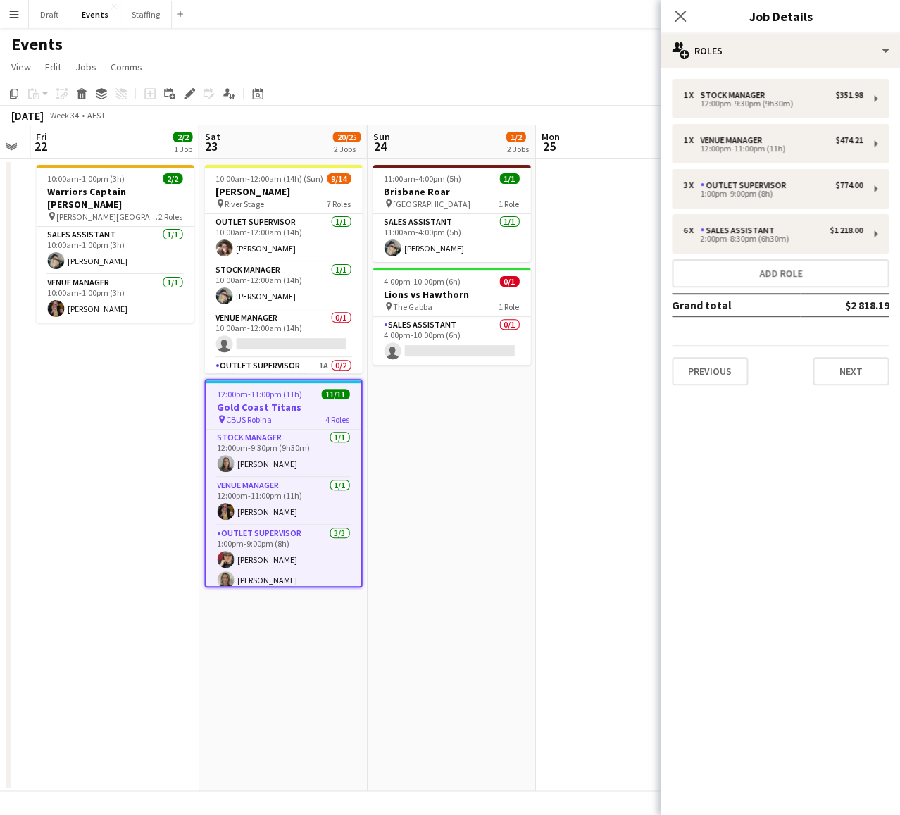
type input "**********"
click at [844, 365] on button "Next" at bounding box center [851, 371] width 76 height 28
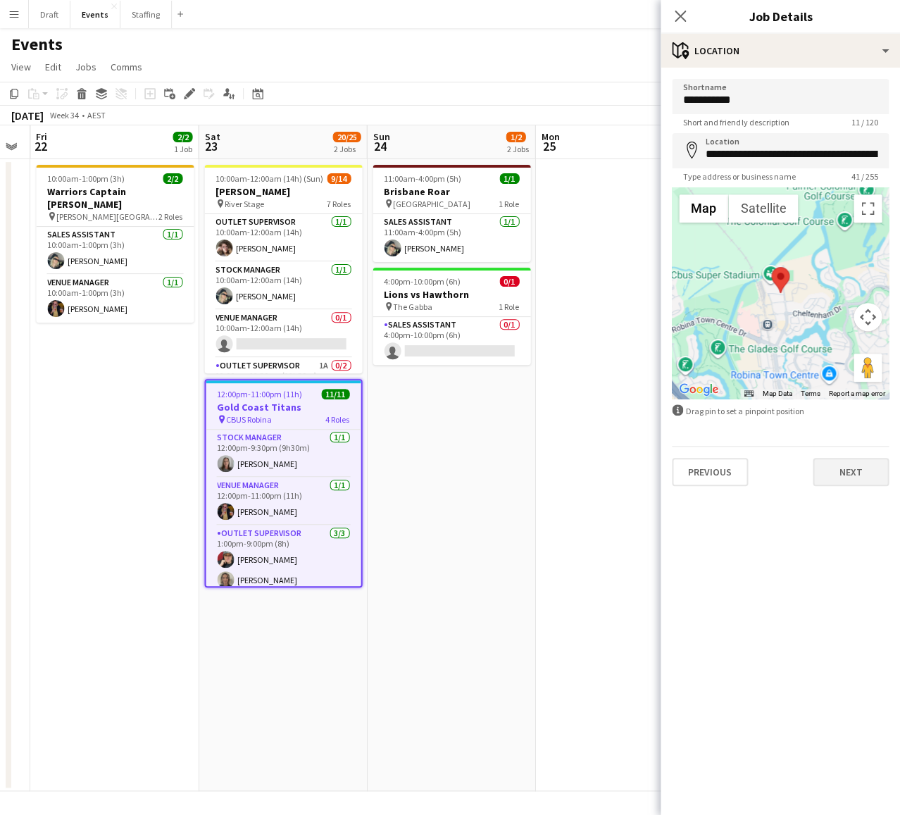
click at [854, 469] on button "Next" at bounding box center [851, 472] width 76 height 28
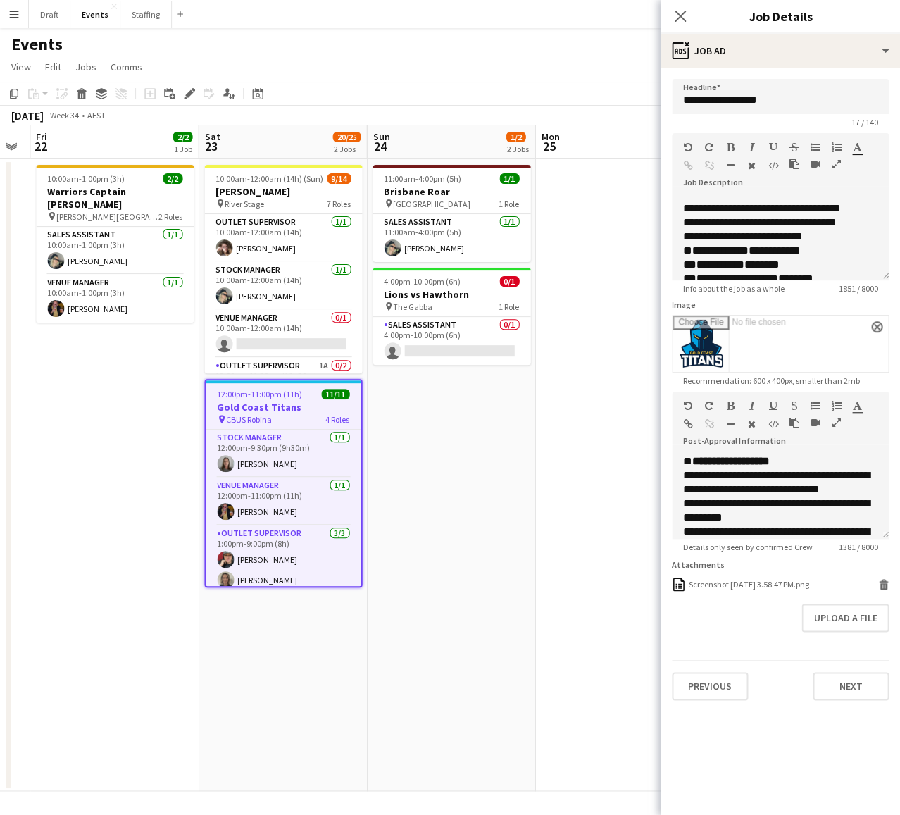
scroll to position [114, 0]
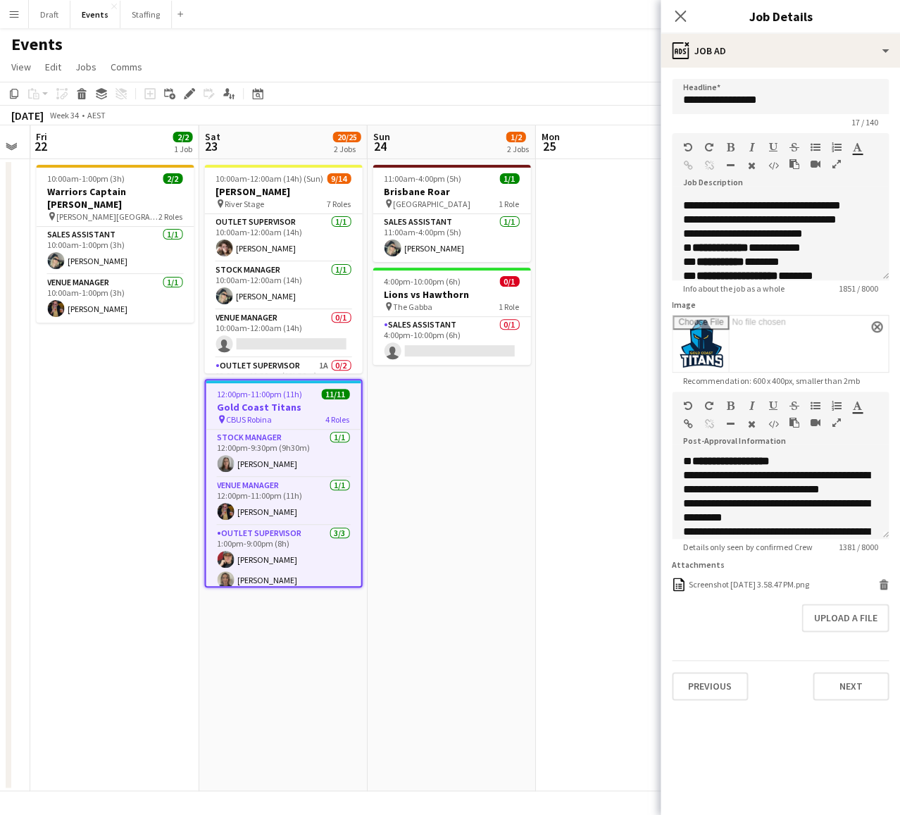
click at [14, 14] on app-icon "Menu" at bounding box center [13, 13] width 11 height 11
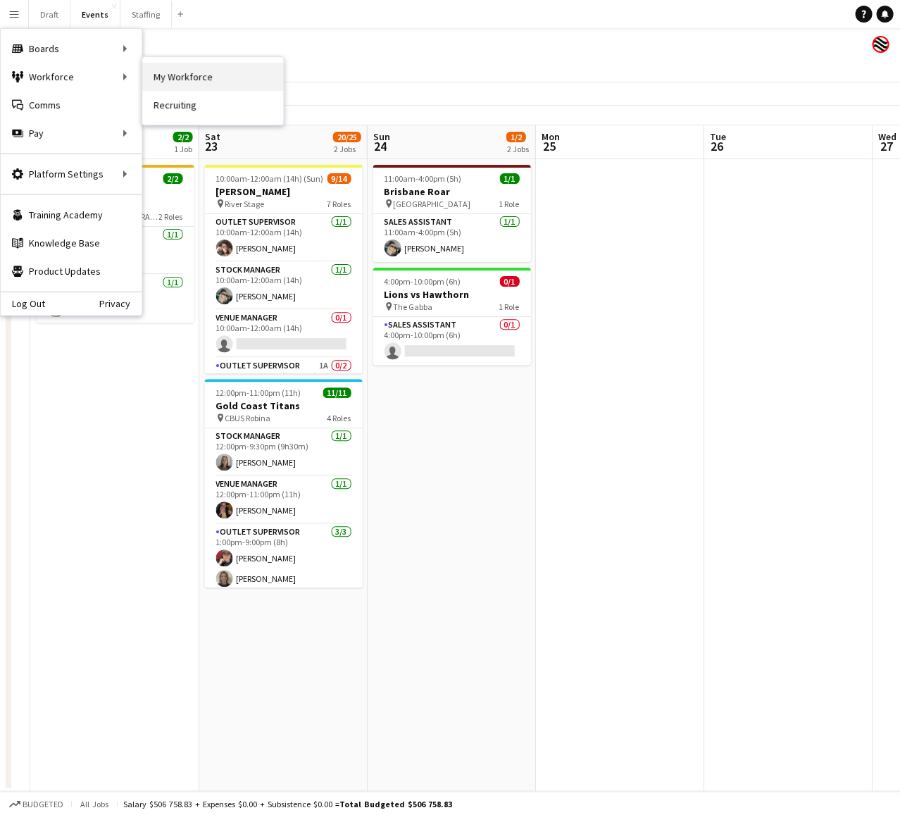
click at [178, 80] on link "My Workforce" at bounding box center [212, 77] width 141 height 28
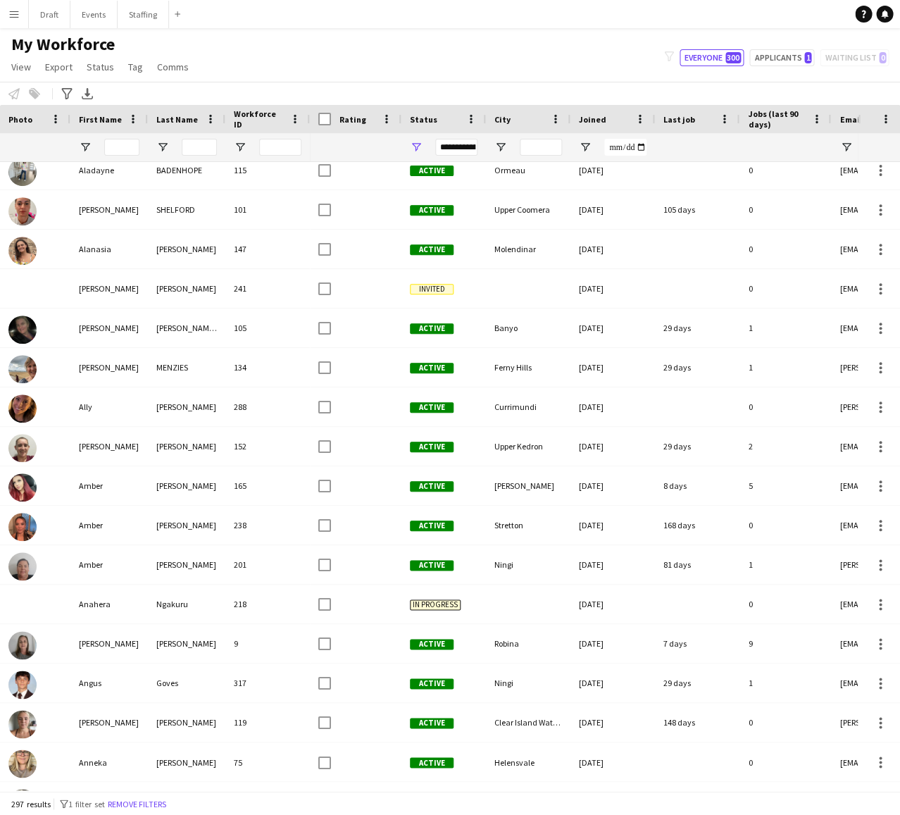
scroll to position [557, 0]
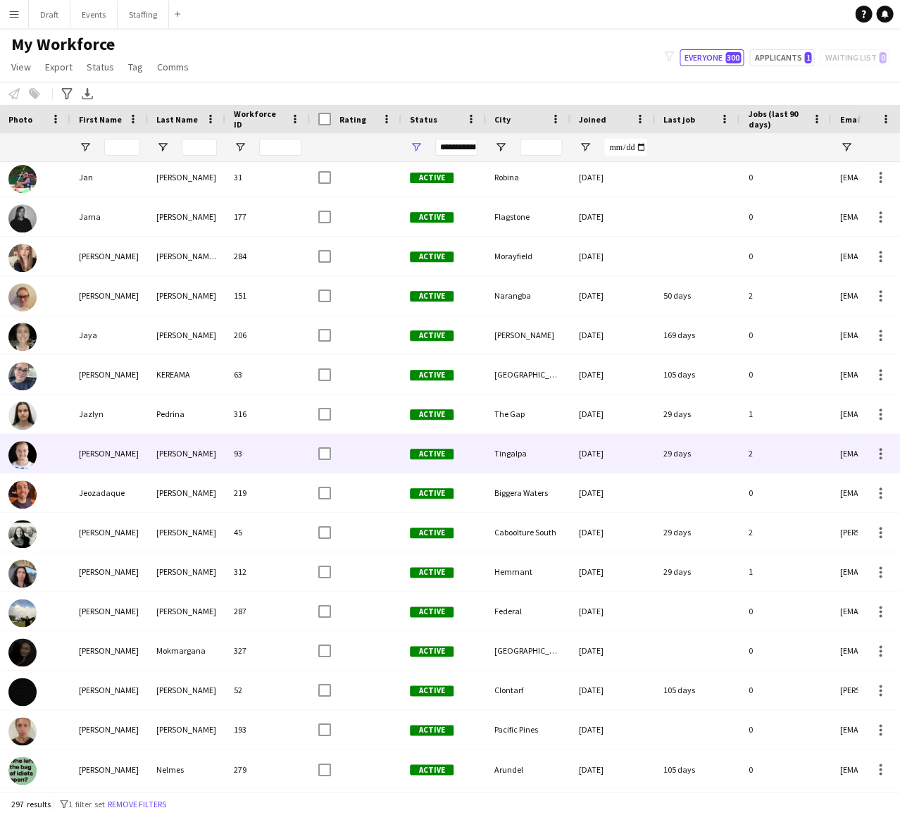
click at [108, 455] on div "[PERSON_NAME]" at bounding box center [108, 453] width 77 height 39
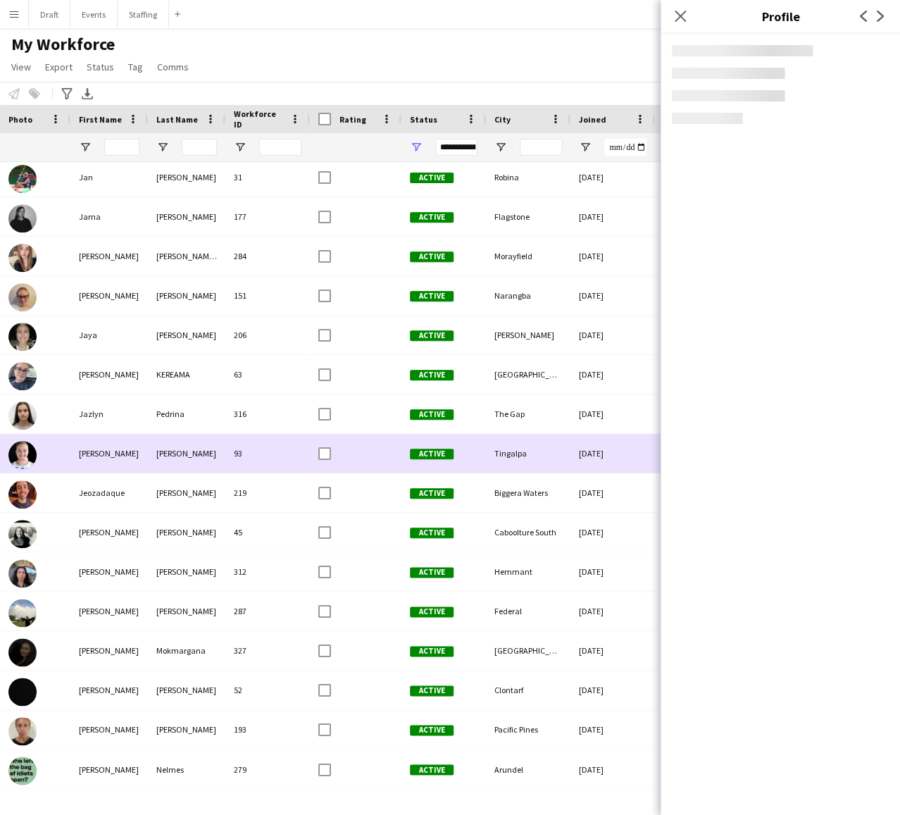
click at [108, 455] on div "[PERSON_NAME]" at bounding box center [108, 453] width 77 height 39
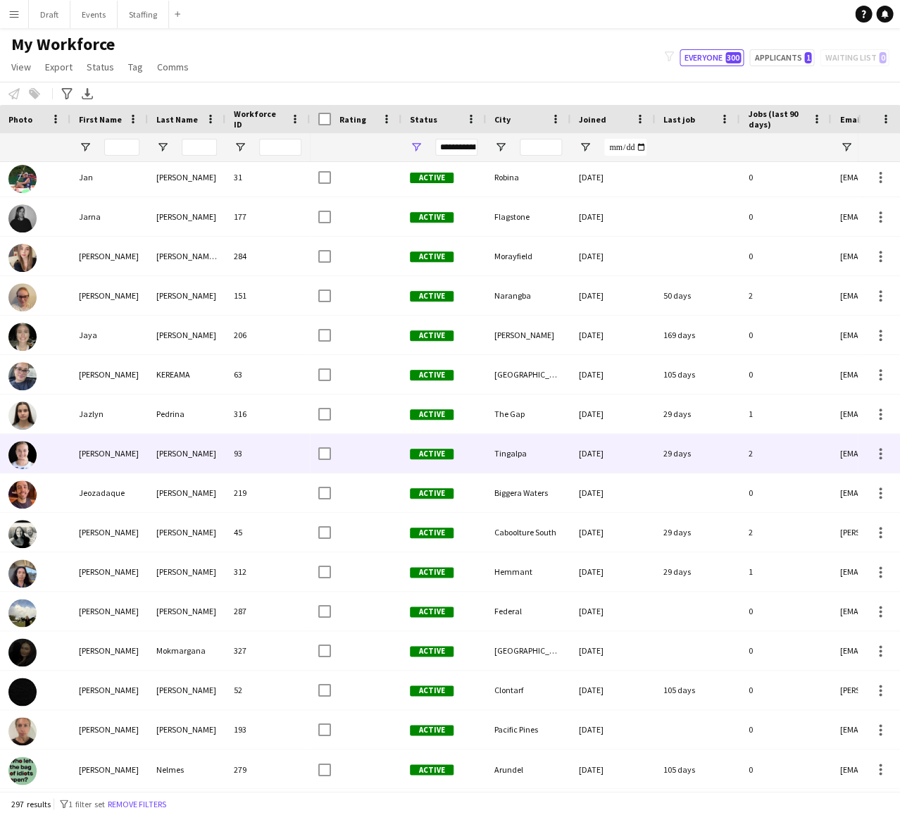
click at [108, 455] on div "[PERSON_NAME]" at bounding box center [108, 453] width 77 height 39
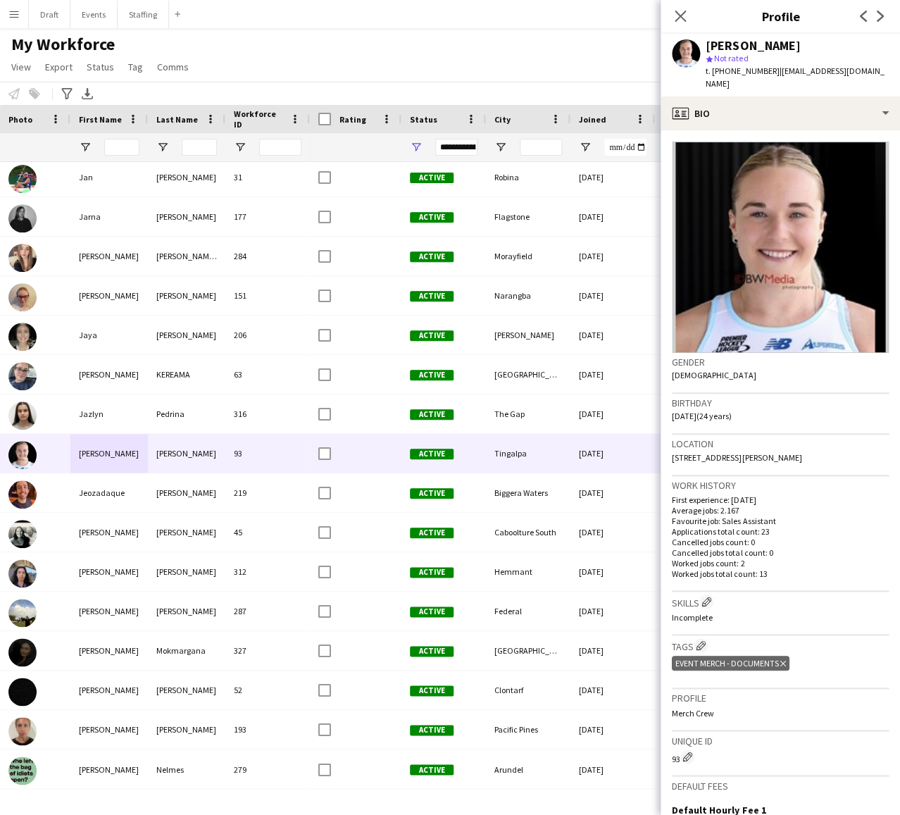
drag, startPoint x: 770, startPoint y: 71, endPoint x: 849, endPoint y: 76, distance: 79.0
click at [849, 76] on div "[PERSON_NAME] star Not rated t. [PHONE_NUMBER] | [EMAIL_ADDRESS][DOMAIN_NAME]" at bounding box center [780, 65] width 239 height 63
copy span "[EMAIL_ADDRESS][DOMAIN_NAME]"
drag, startPoint x: 766, startPoint y: 70, endPoint x: 725, endPoint y: 70, distance: 41.6
click at [725, 70] on span "t. [PHONE_NUMBER]" at bounding box center [742, 70] width 73 height 11
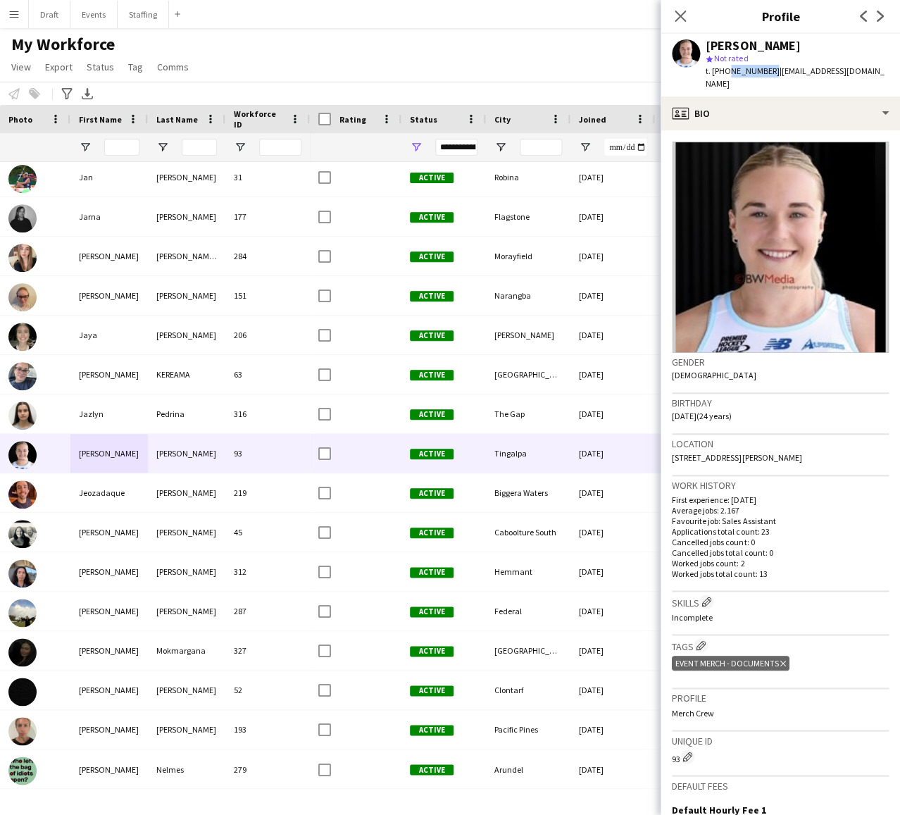
copy span "0412005016"
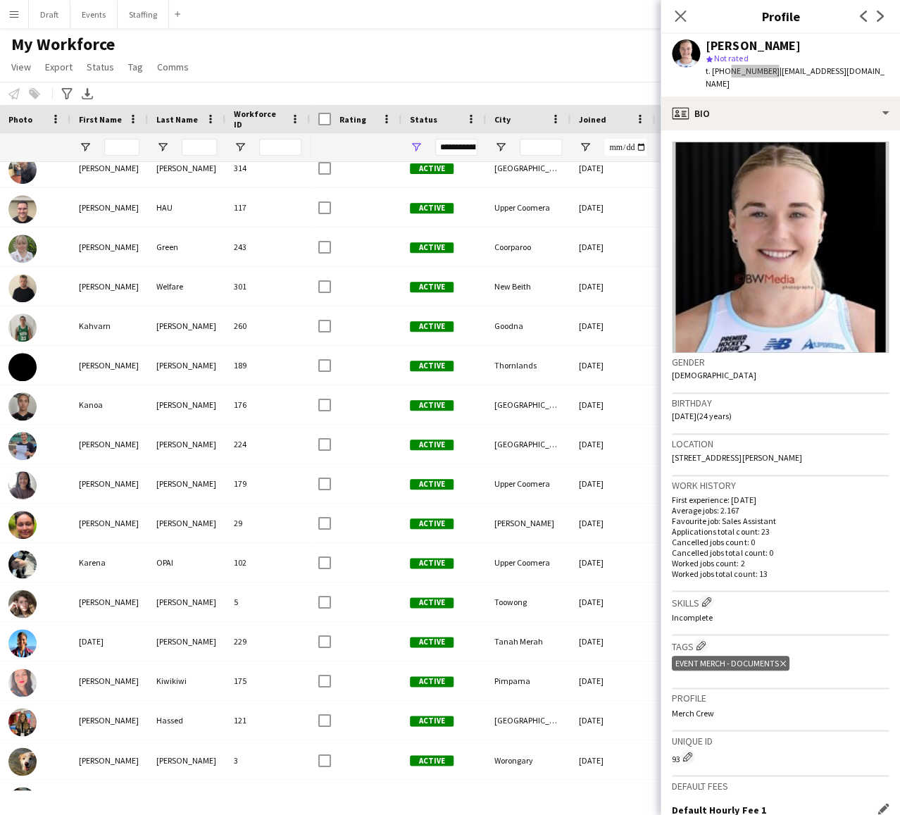
scroll to position [5731, 0]
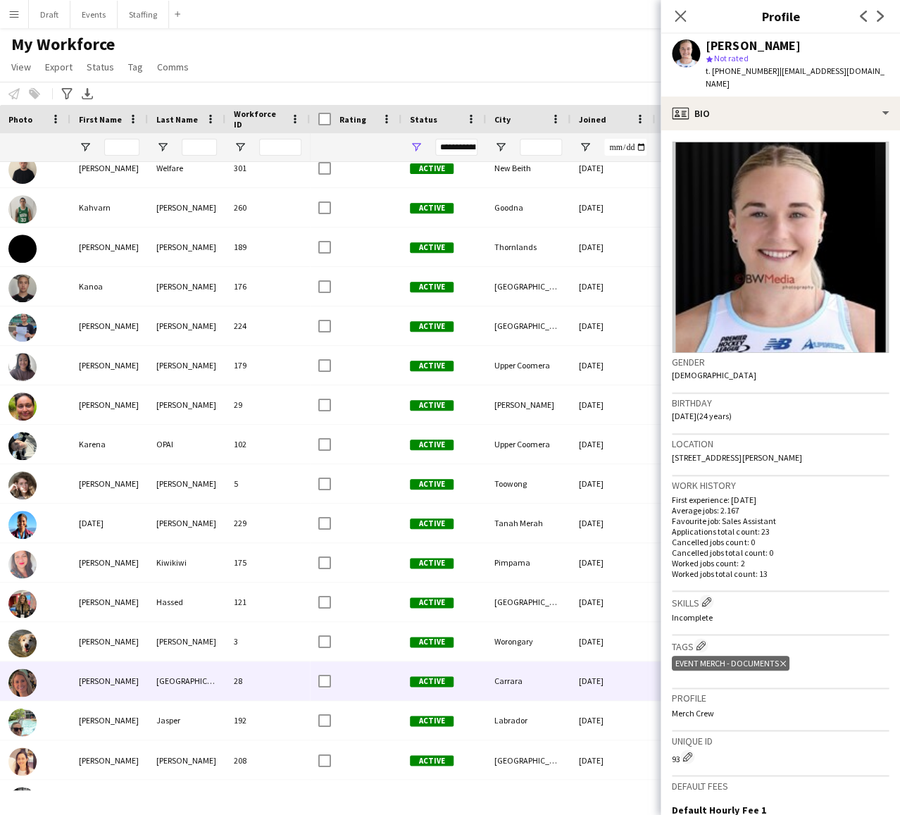
click at [116, 677] on div "[PERSON_NAME]" at bounding box center [108, 680] width 77 height 39
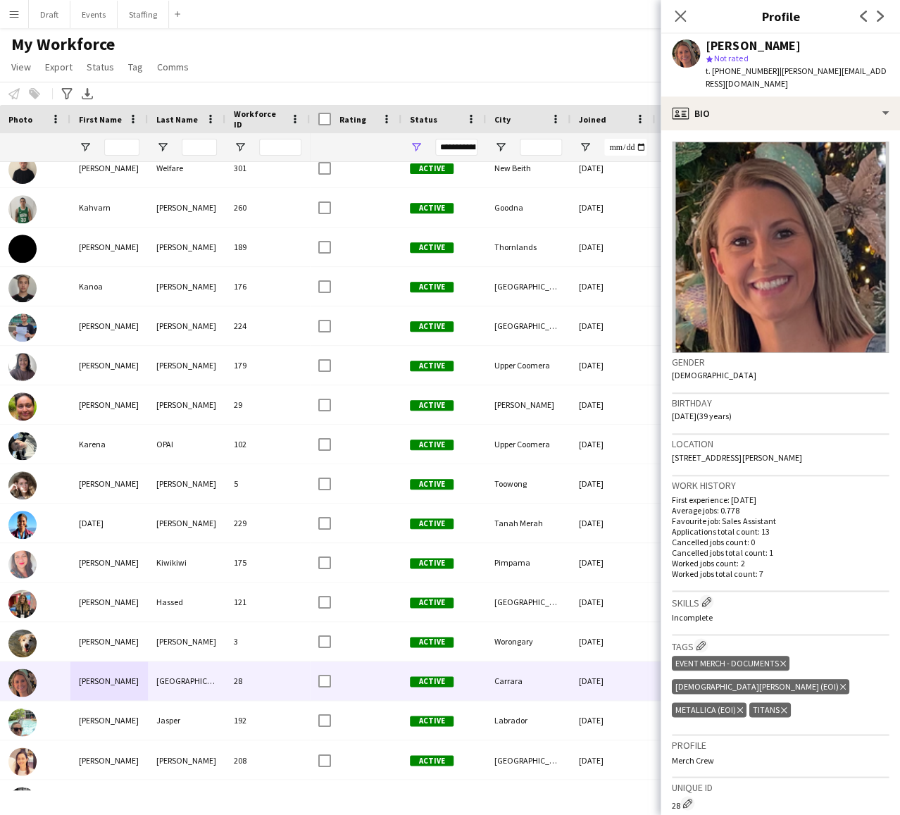
drag, startPoint x: 773, startPoint y: 70, endPoint x: 892, endPoint y: 72, distance: 119.7
click at [892, 72] on div "[PERSON_NAME] star Not rated t. [PHONE_NUMBER] | [PERSON_NAME][EMAIL_ADDRESS][D…" at bounding box center [780, 65] width 239 height 63
copy span "[PERSON_NAME][EMAIL_ADDRESS][DOMAIN_NAME]"
click at [725, 68] on span "t. [PHONE_NUMBER]" at bounding box center [742, 70] width 73 height 11
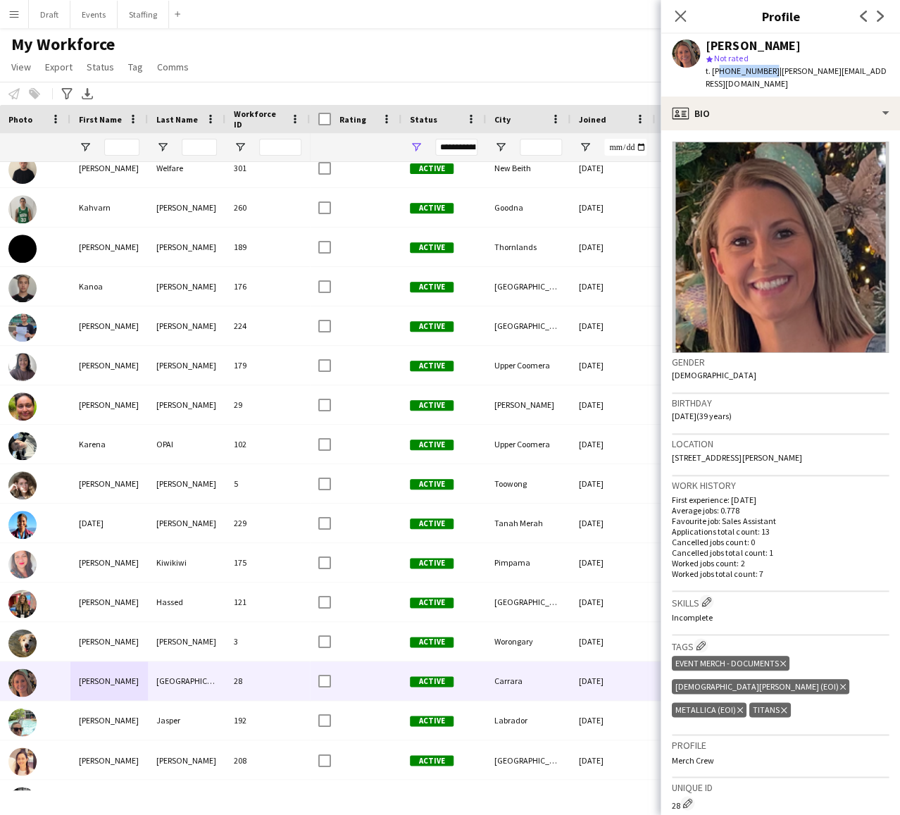
copy span "610435007416"
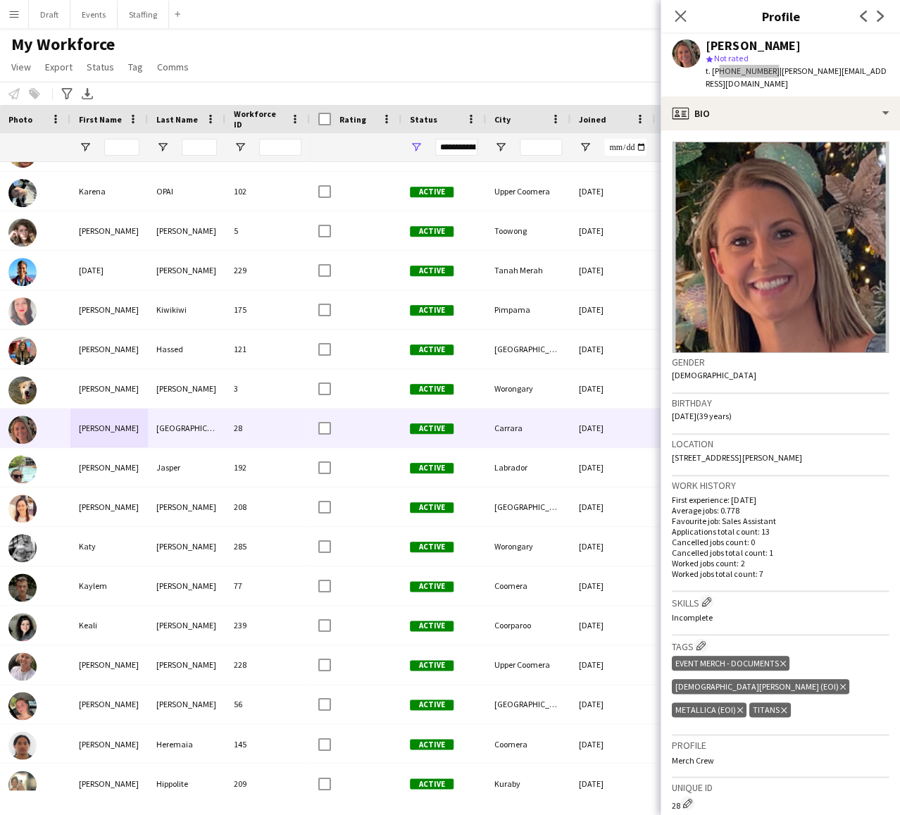
scroll to position [6226, 0]
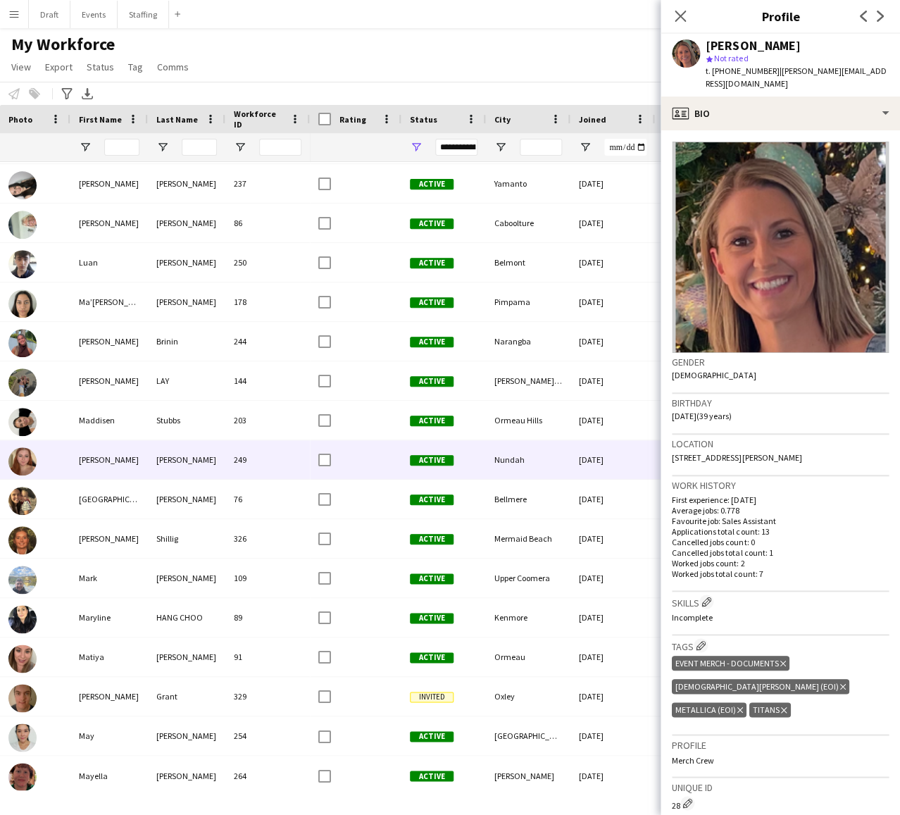
click at [199, 460] on div "[PERSON_NAME]" at bounding box center [186, 459] width 77 height 39
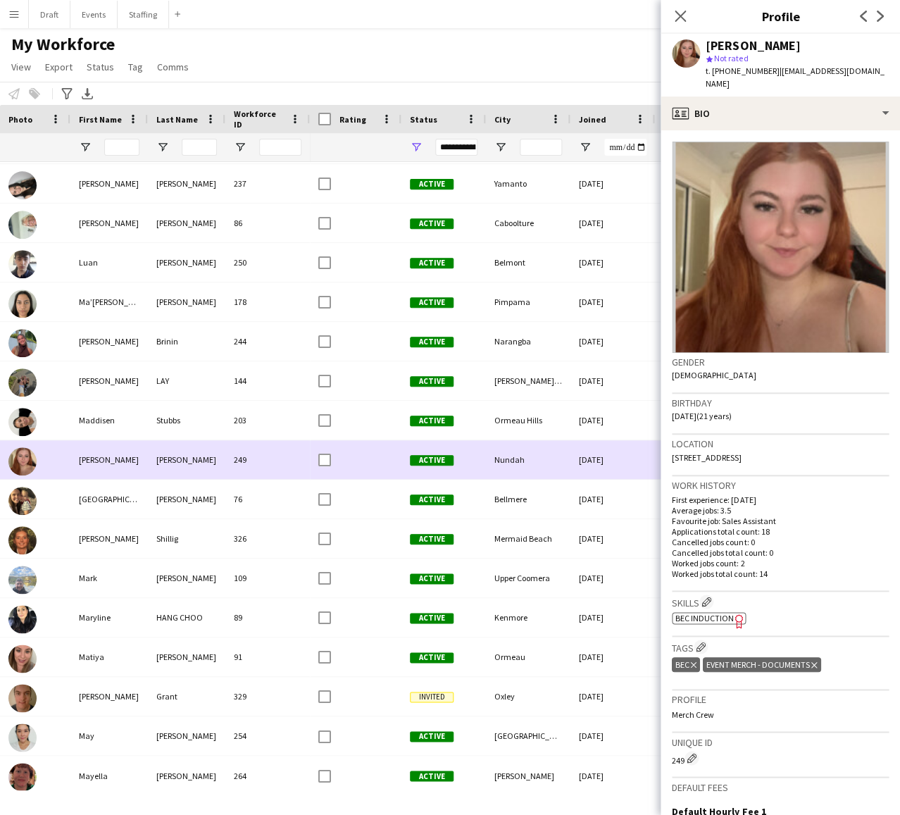
click at [199, 460] on div "[PERSON_NAME]" at bounding box center [186, 459] width 77 height 39
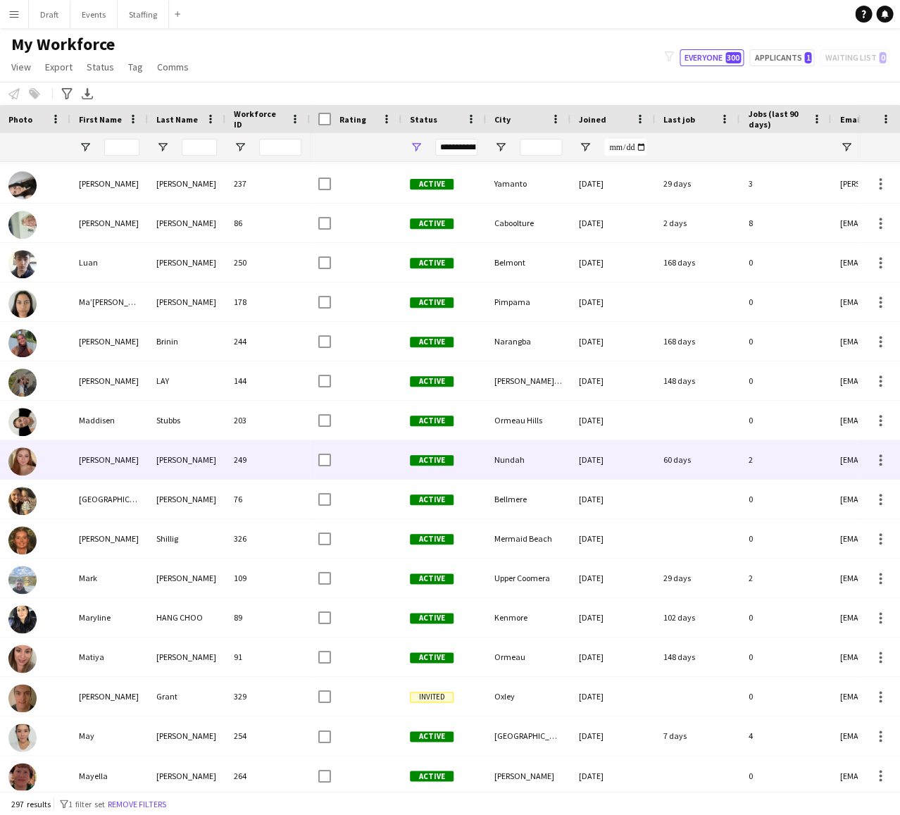
click at [199, 460] on div "[PERSON_NAME]" at bounding box center [186, 459] width 77 height 39
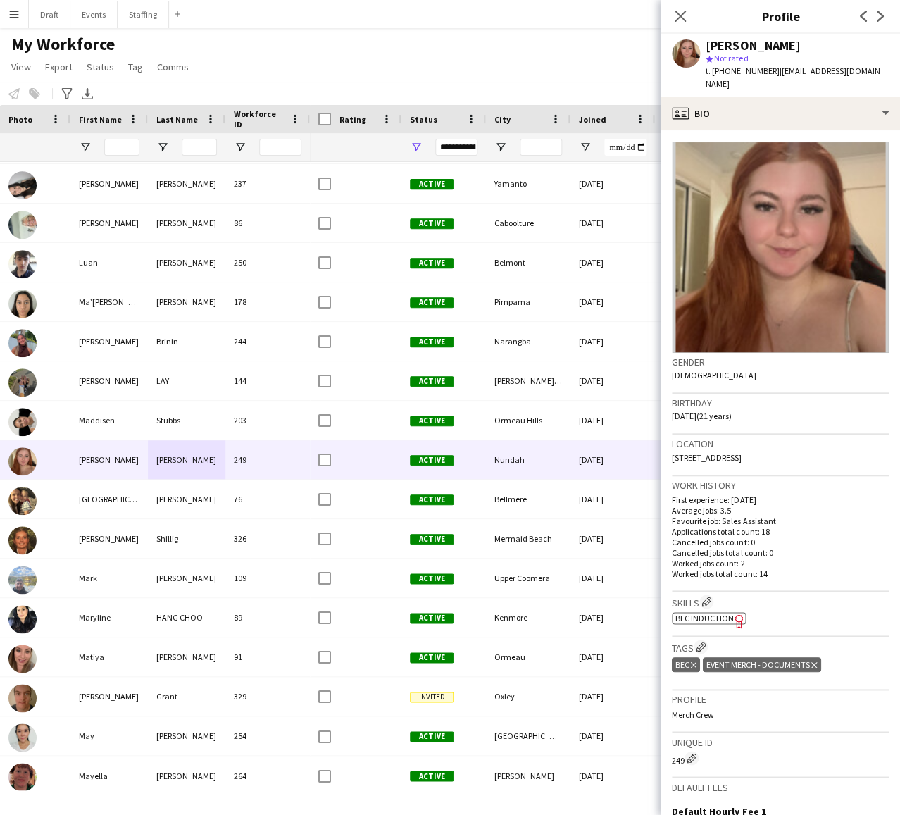
drag, startPoint x: 769, startPoint y: 70, endPoint x: 899, endPoint y: 68, distance: 130.3
click at [899, 68] on html "Menu Boards Boards Boards All jobs Status Workforce Workforce My Workforce Recr…" at bounding box center [450, 407] width 900 height 815
copy body "Draft Close Events Close Staffing Close Add Help Notifications My Workforce Vie…"
click at [784, 78] on div "[PERSON_NAME] star Not rated t. [PHONE_NUMBER] | [EMAIL_ADDRESS][DOMAIN_NAME]" at bounding box center [780, 65] width 239 height 63
drag, startPoint x: 769, startPoint y: 70, endPoint x: 884, endPoint y: 69, distance: 115.5
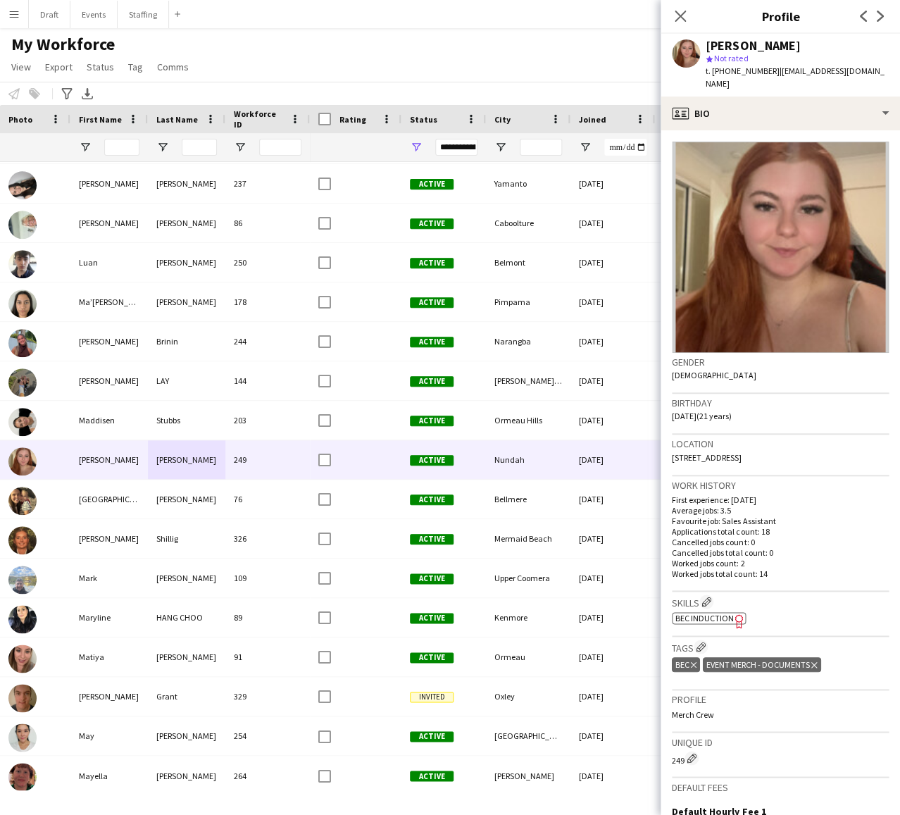
click at [884, 69] on div "[PERSON_NAME] star Not rated t. [PHONE_NUMBER] | [EMAIL_ADDRESS][DOMAIN_NAME]" at bounding box center [780, 65] width 239 height 63
copy span "[EMAIL_ADDRESS][DOMAIN_NAME]"
drag, startPoint x: 763, startPoint y: 68, endPoint x: 724, endPoint y: 70, distance: 38.8
click at [724, 70] on span "t. [PHONE_NUMBER]" at bounding box center [742, 70] width 73 height 11
copy span "405468773"
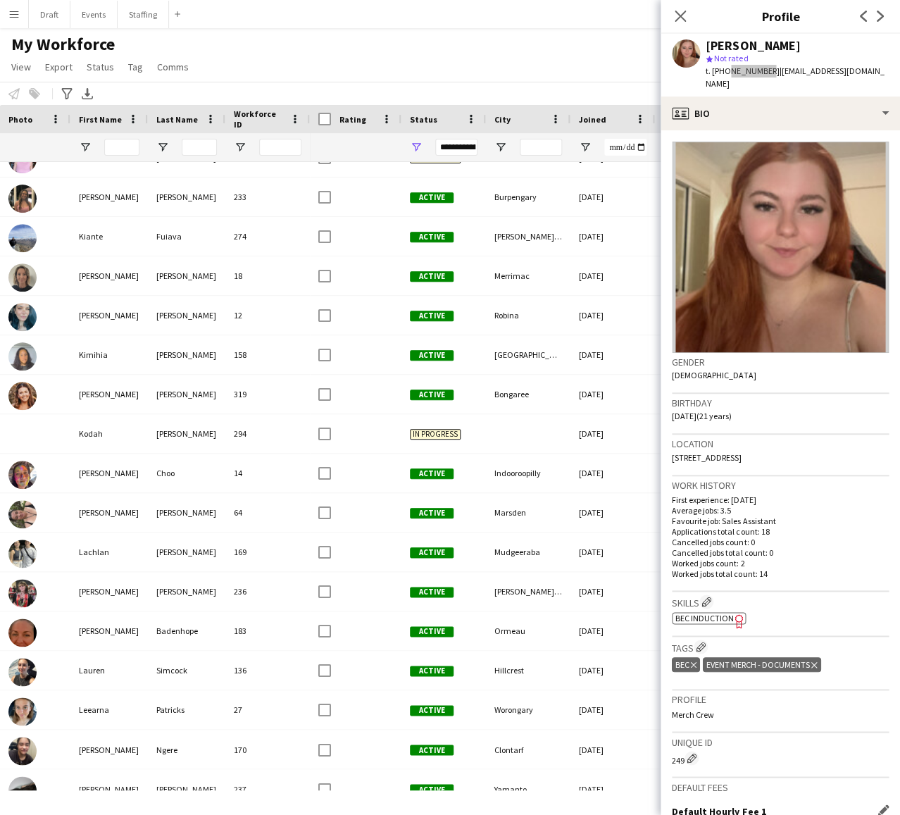
scroll to position [6840, 0]
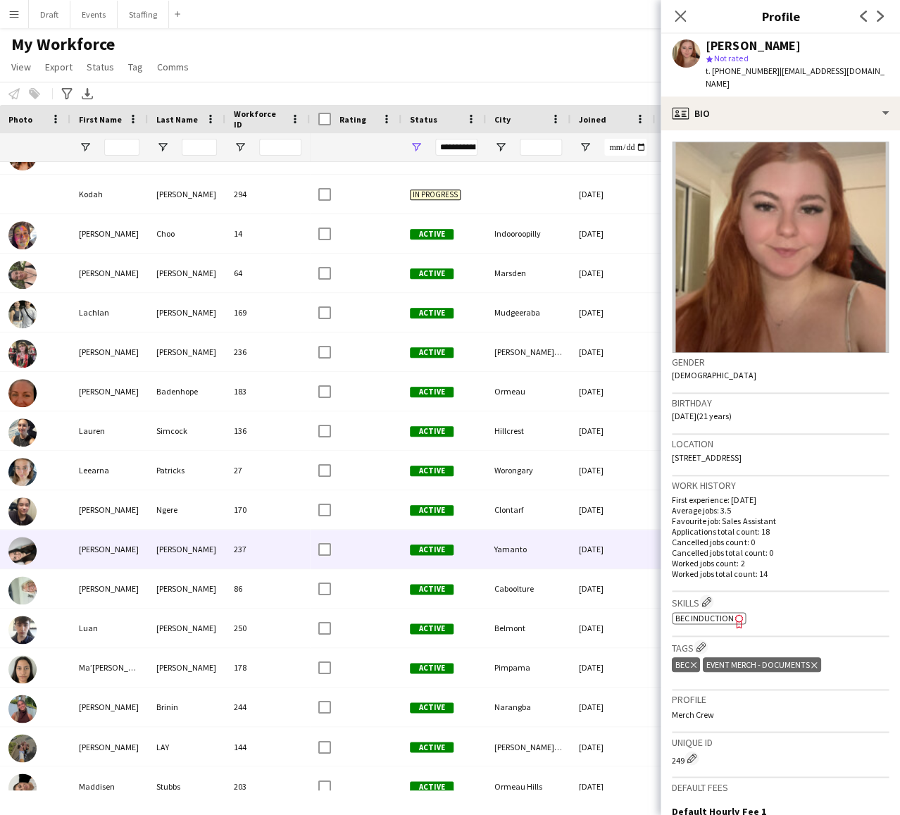
click at [128, 552] on div "[PERSON_NAME]" at bounding box center [108, 549] width 77 height 39
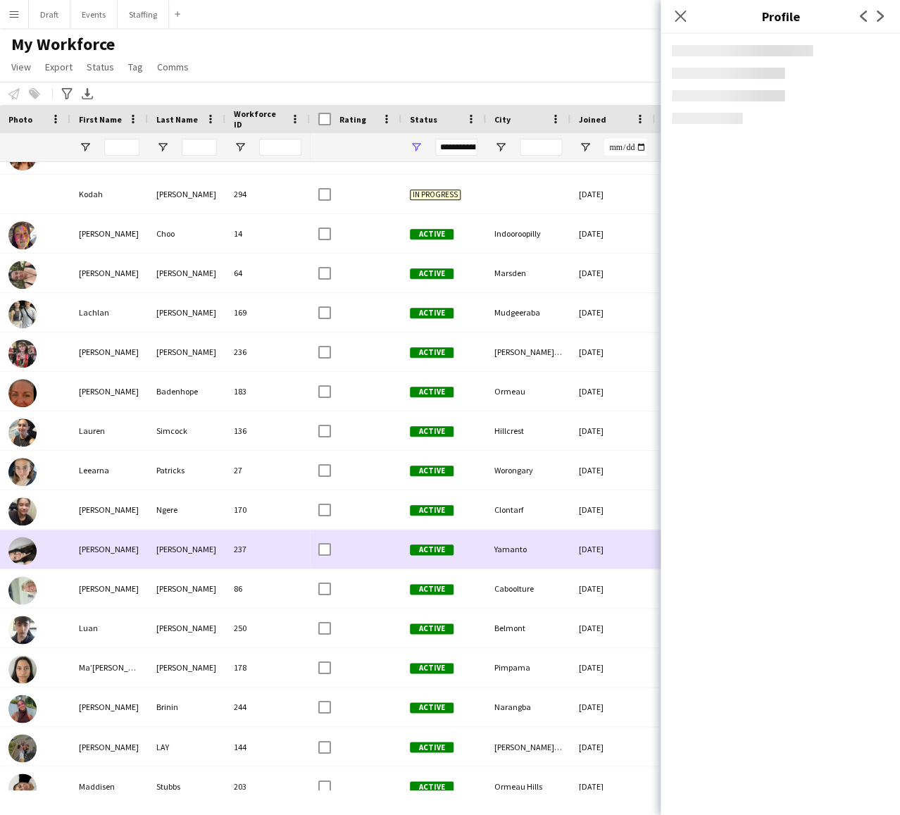
click at [128, 552] on div "[PERSON_NAME]" at bounding box center [108, 549] width 77 height 39
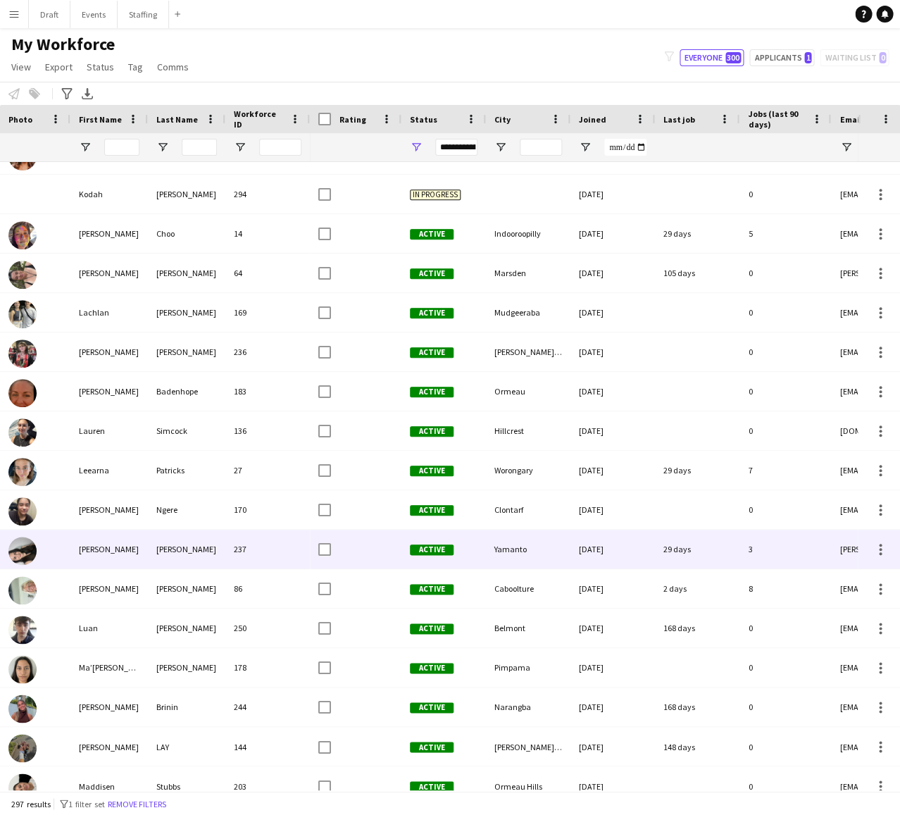
click at [128, 552] on div "[PERSON_NAME]" at bounding box center [108, 549] width 77 height 39
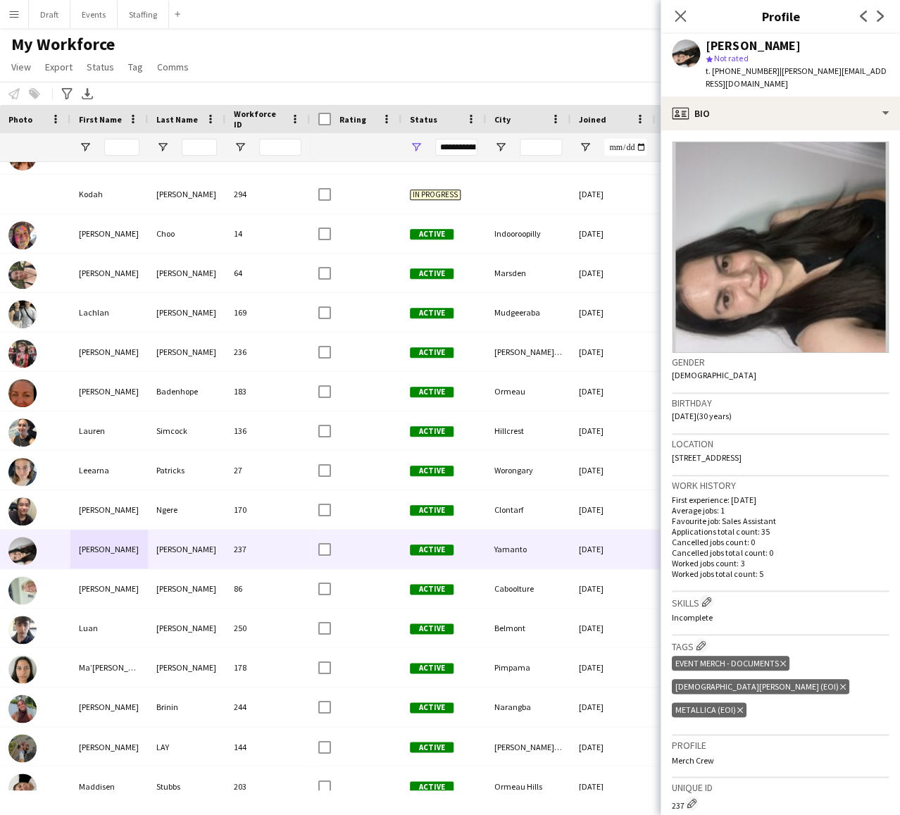
drag, startPoint x: 869, startPoint y: 70, endPoint x: 773, endPoint y: 68, distance: 95.8
click at [773, 68] on div "[PERSON_NAME] star Not rated t. [PHONE_NUMBER] | [PERSON_NAME][EMAIL_ADDRESS][D…" at bounding box center [780, 65] width 239 height 63
copy span "[PERSON_NAME][EMAIL_ADDRESS][DOMAIN_NAME]"
drag, startPoint x: 766, startPoint y: 70, endPoint x: 725, endPoint y: 70, distance: 41.5
click at [725, 70] on span "t. [PHONE_NUMBER]" at bounding box center [742, 70] width 73 height 11
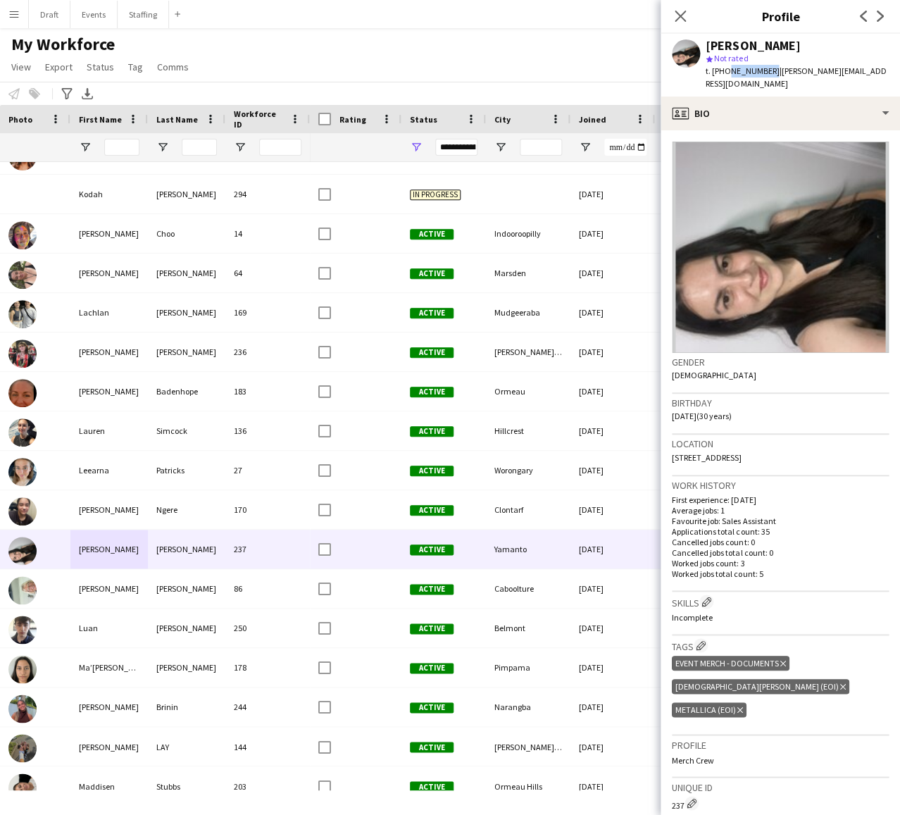
copy span "0474213036"
click at [90, 14] on button "Events Close" at bounding box center [93, 14] width 47 height 27
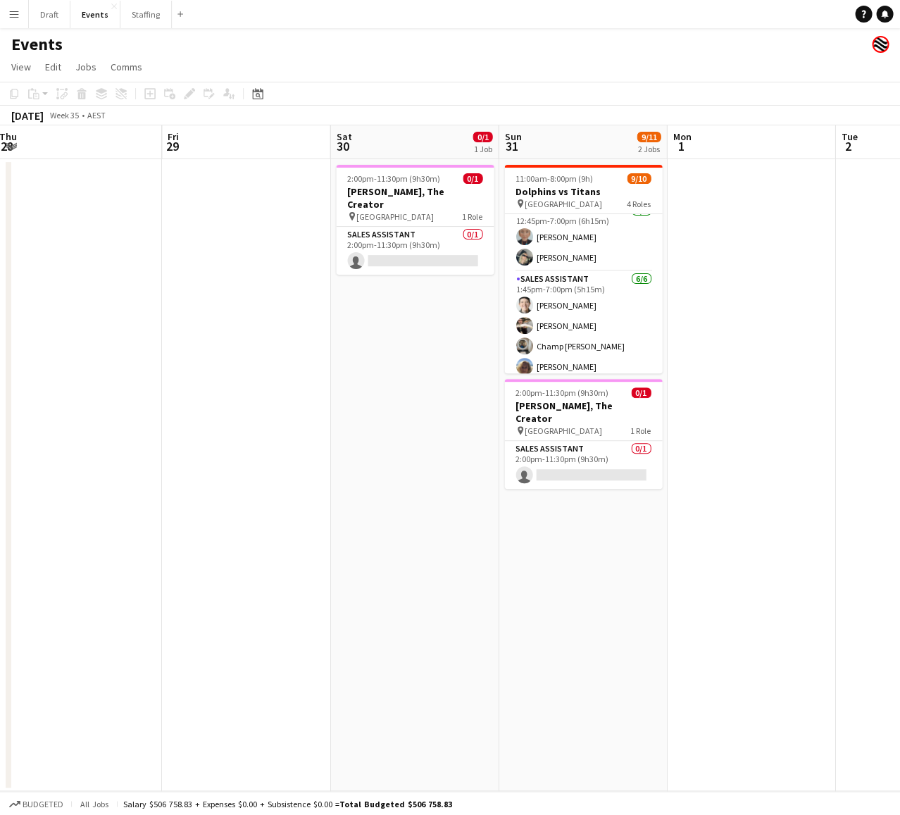
scroll to position [102, 0]
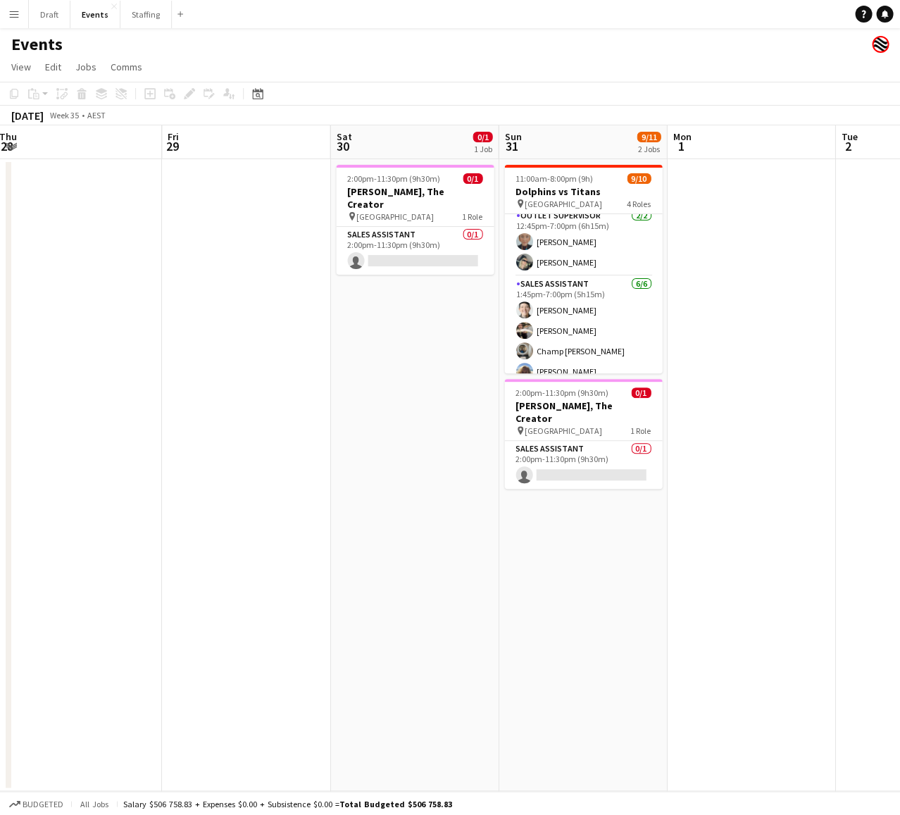
click at [564, 285] on app-card-role "Sales Assistant [DATE] 1:45pm-7:00pm (5h15m) [PERSON_NAME] [PERSON_NAME] [PERSO…" at bounding box center [583, 351] width 158 height 150
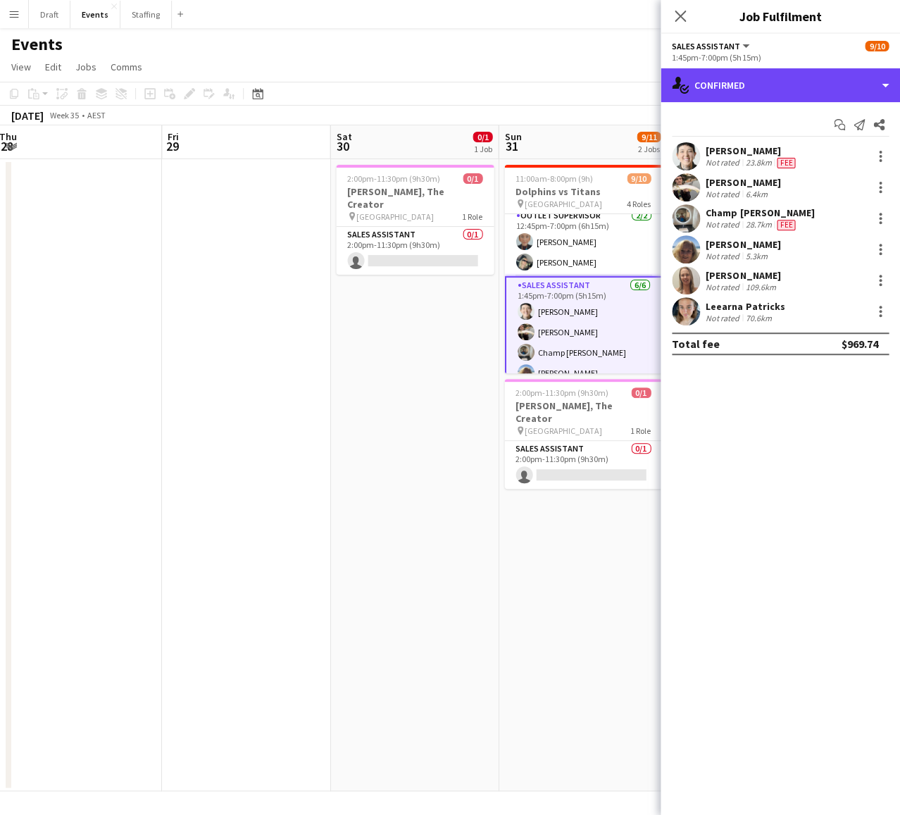
click at [882, 89] on div "single-neutral-actions-check-2 Confirmed" at bounding box center [780, 85] width 239 height 34
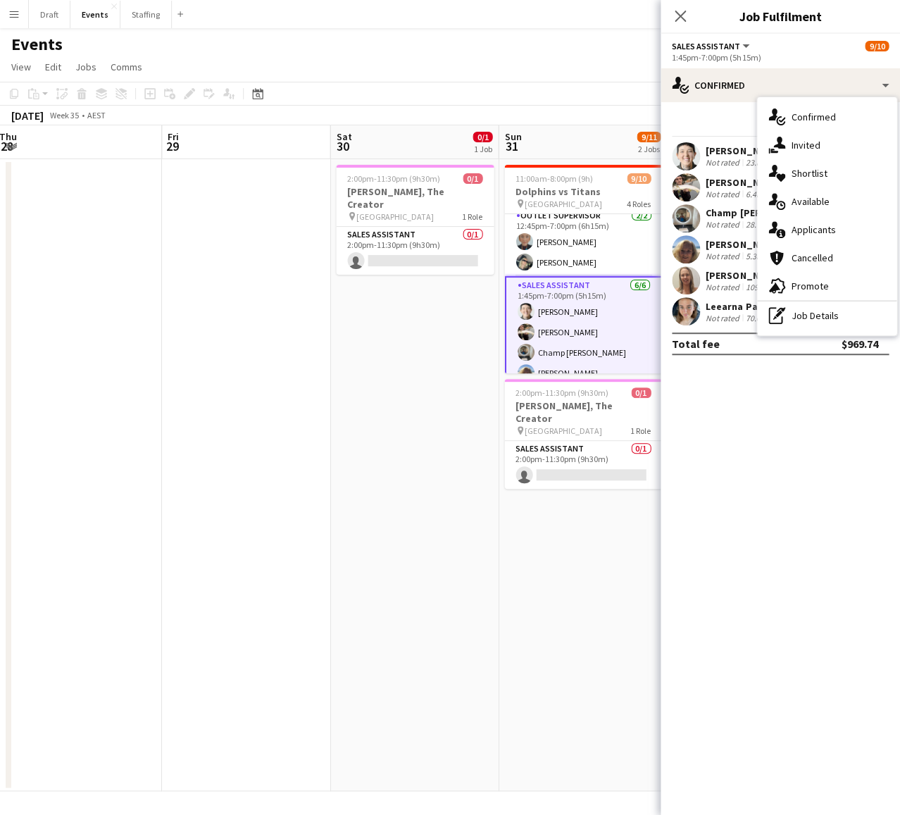
click at [832, 229] on div "single-neutral-actions-information Applicants" at bounding box center [826, 229] width 139 height 28
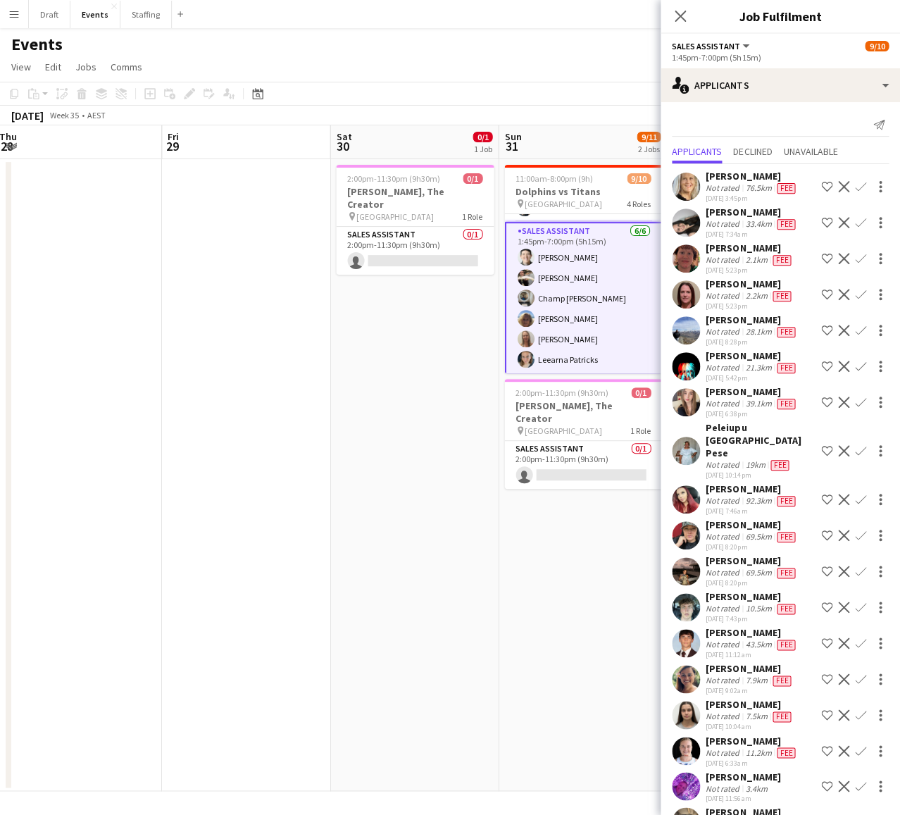
scroll to position [0, 0]
click at [680, 18] on icon "Close pop-in" at bounding box center [680, 16] width 11 height 11
